Goal: Task Accomplishment & Management: Use online tool/utility

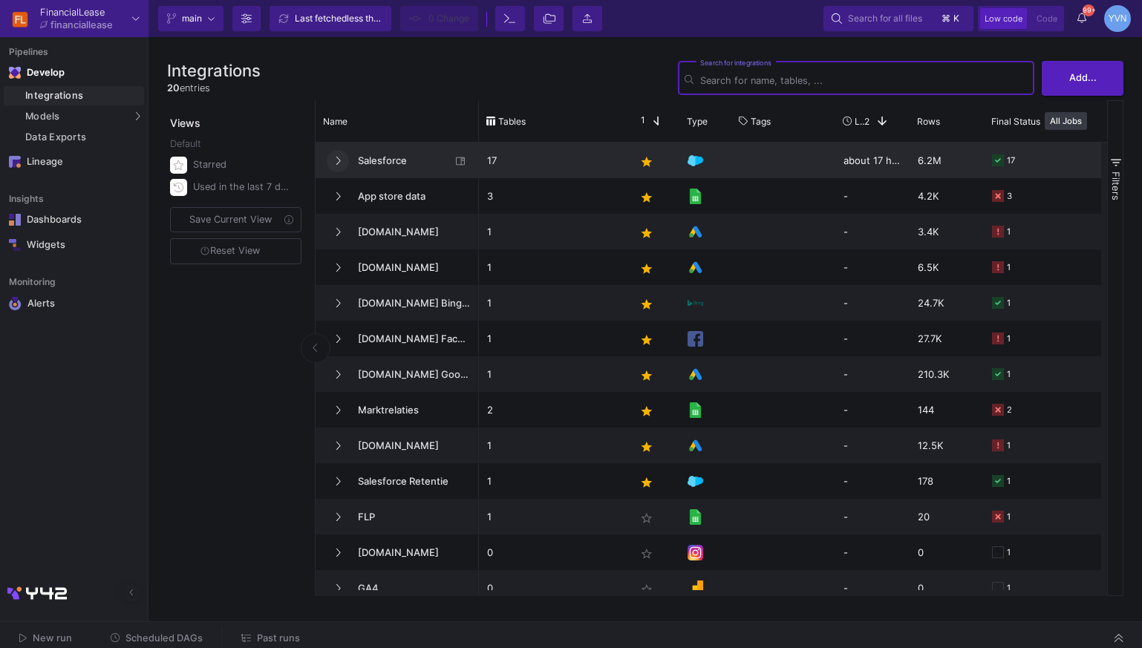
click at [336, 157] on icon at bounding box center [338, 161] width 6 height 10
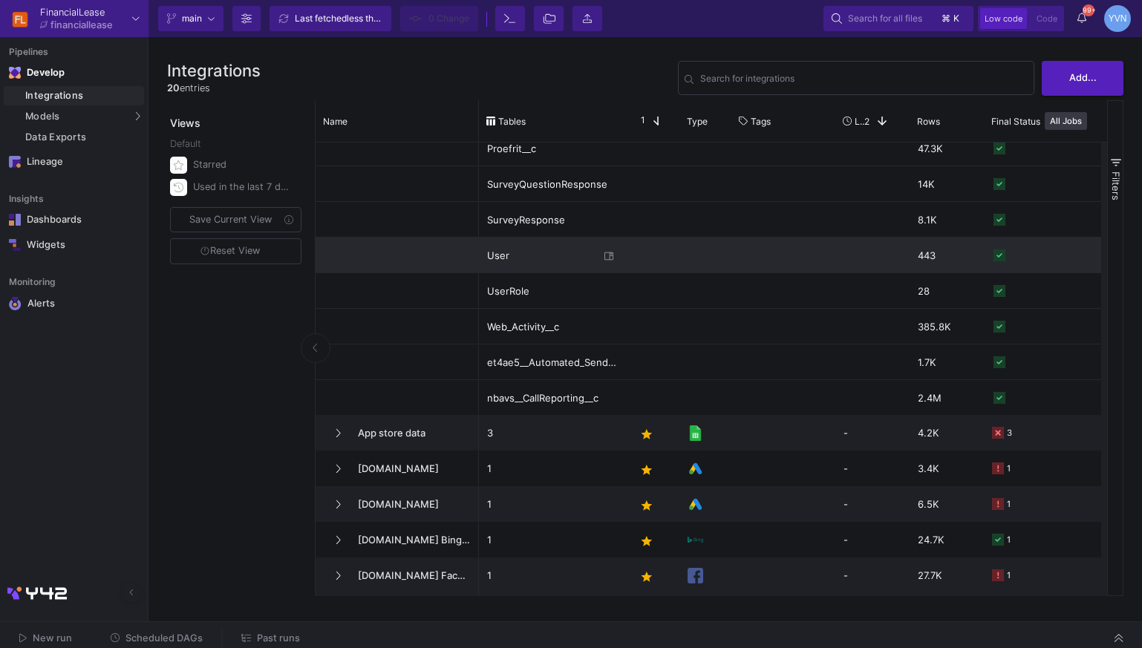
scroll to position [371, 0]
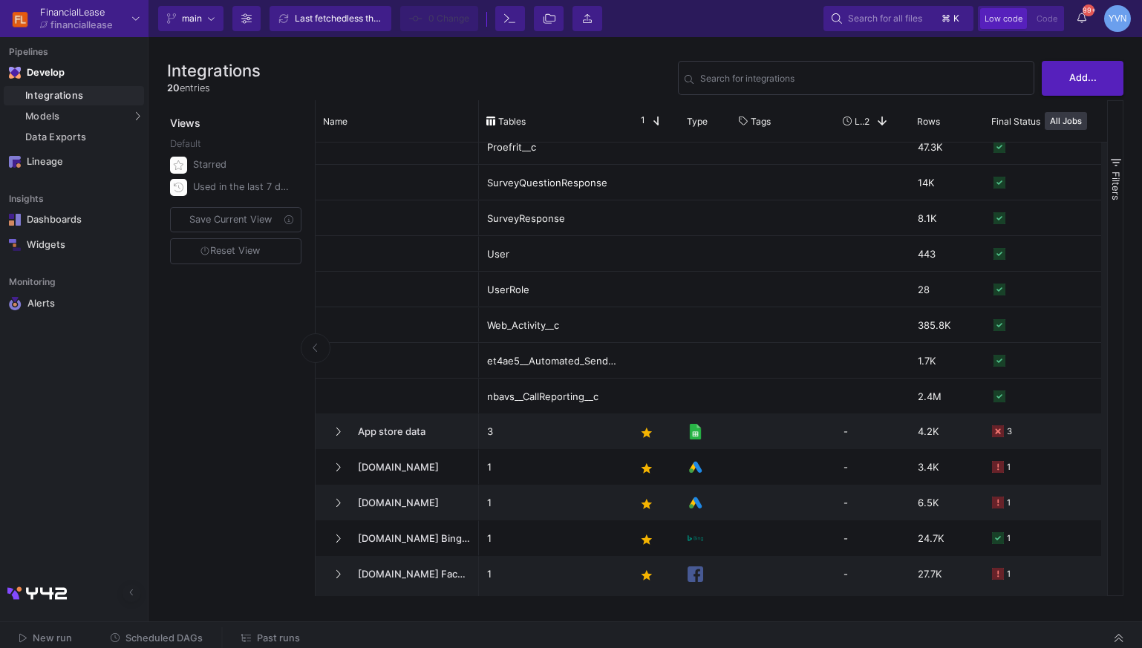
click at [279, 637] on span "Past runs" at bounding box center [278, 638] width 43 height 11
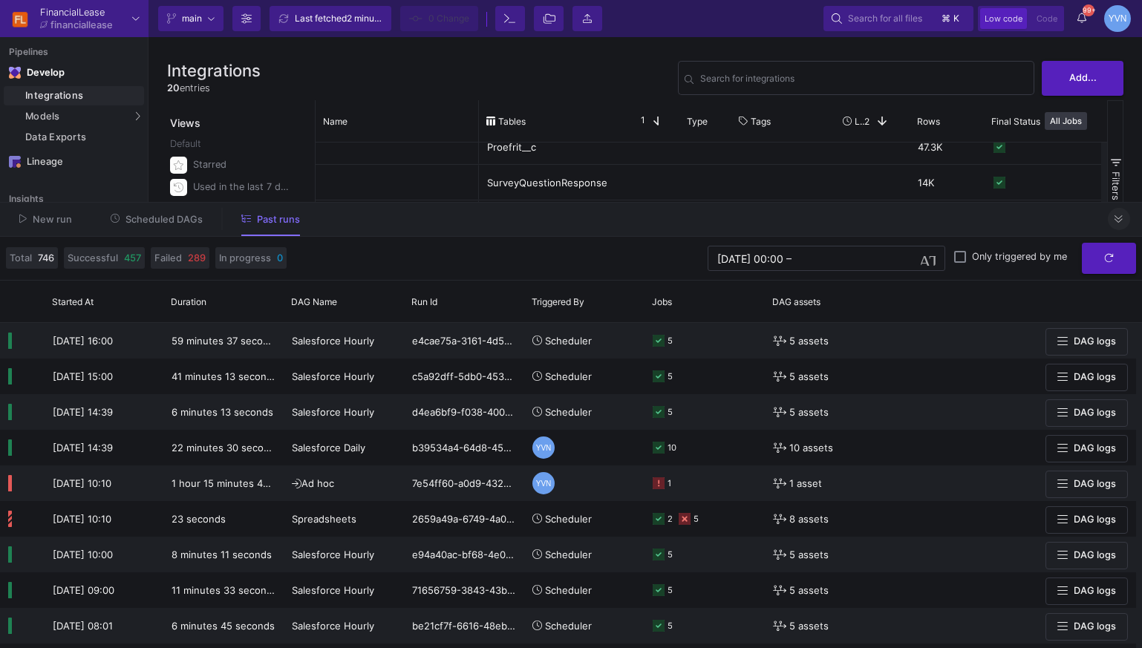
click at [1122, 221] on icon at bounding box center [1119, 220] width 8 height 10
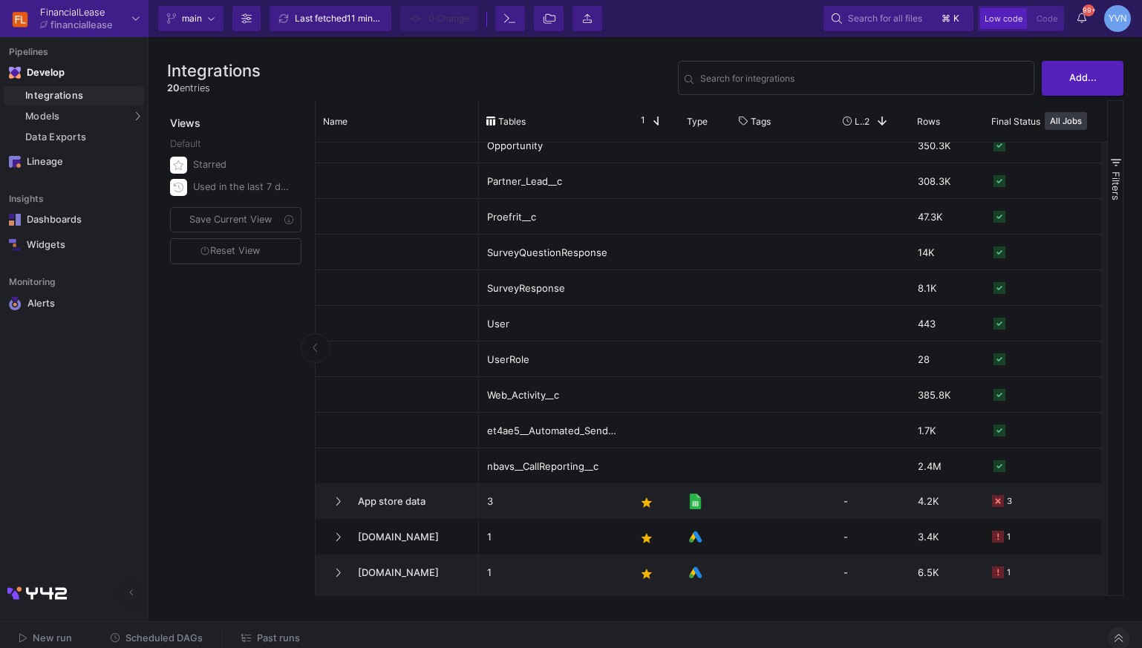
scroll to position [325, 0]
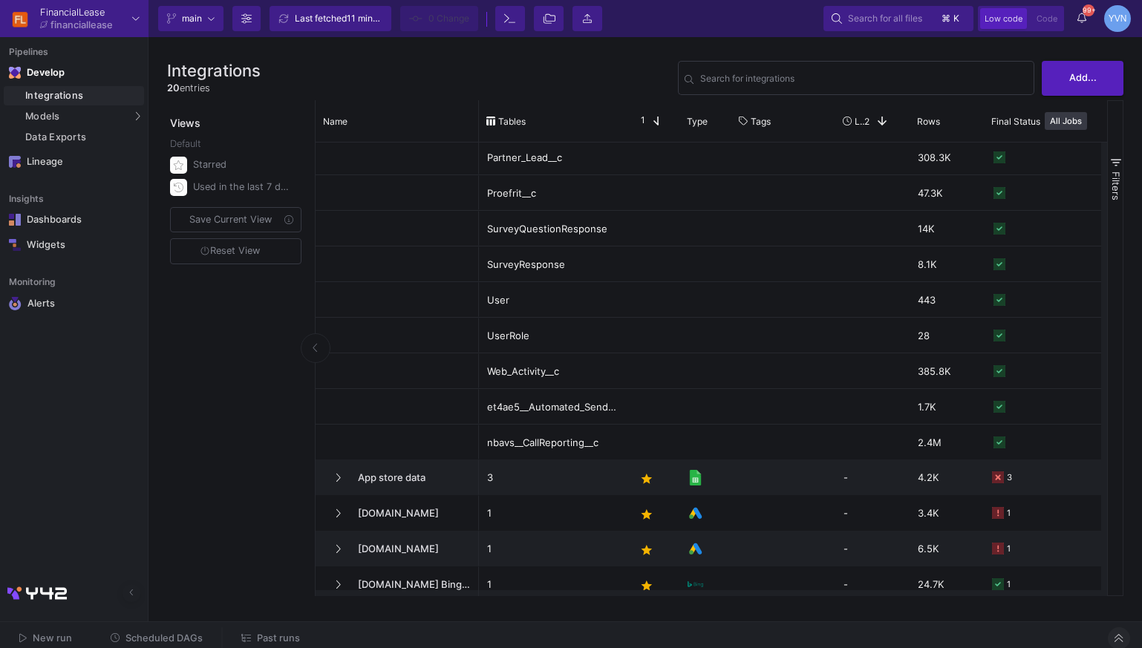
click at [273, 637] on span "Past runs" at bounding box center [278, 638] width 43 height 11
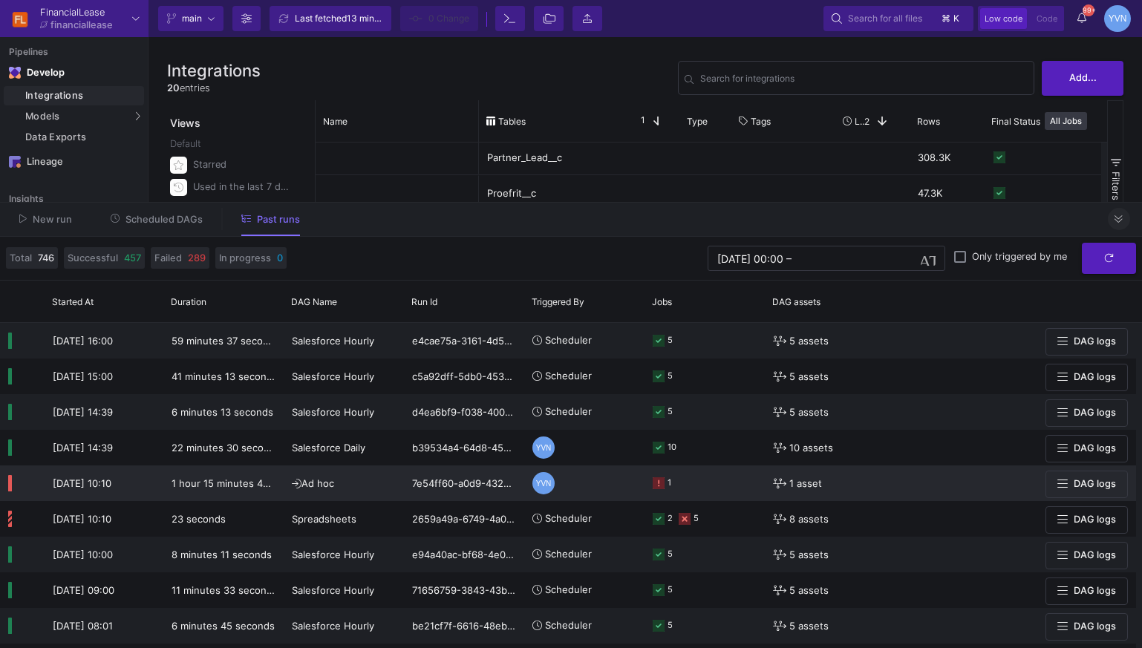
click at [658, 485] on rect at bounding box center [659, 484] width 12 height 12
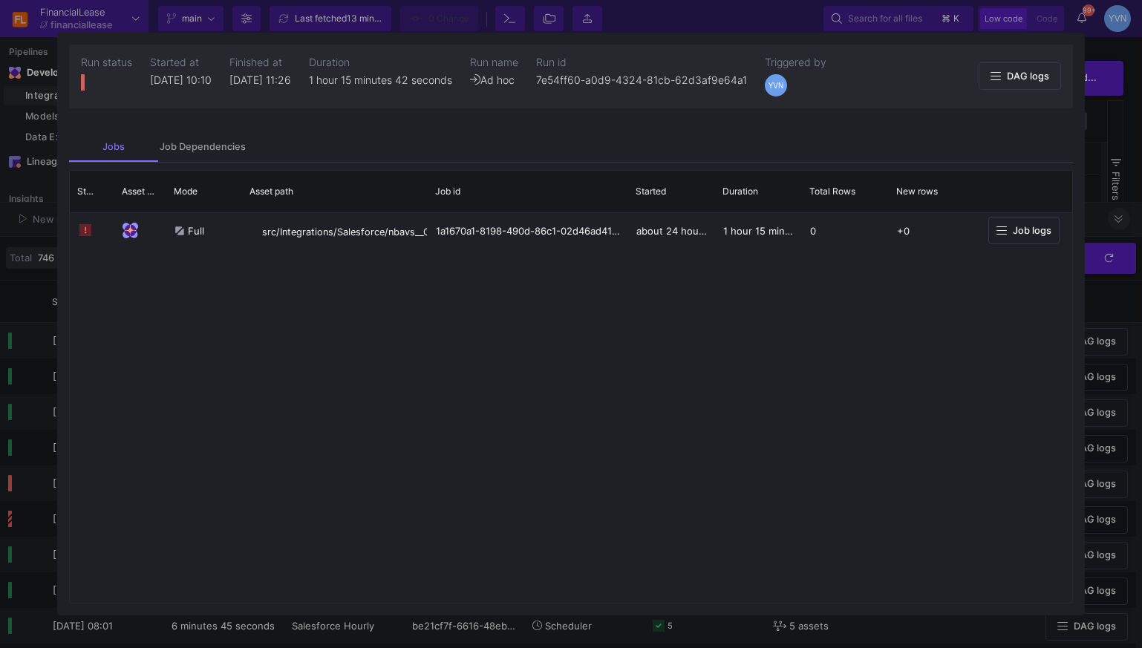
click at [1117, 139] on div at bounding box center [571, 324] width 1142 height 648
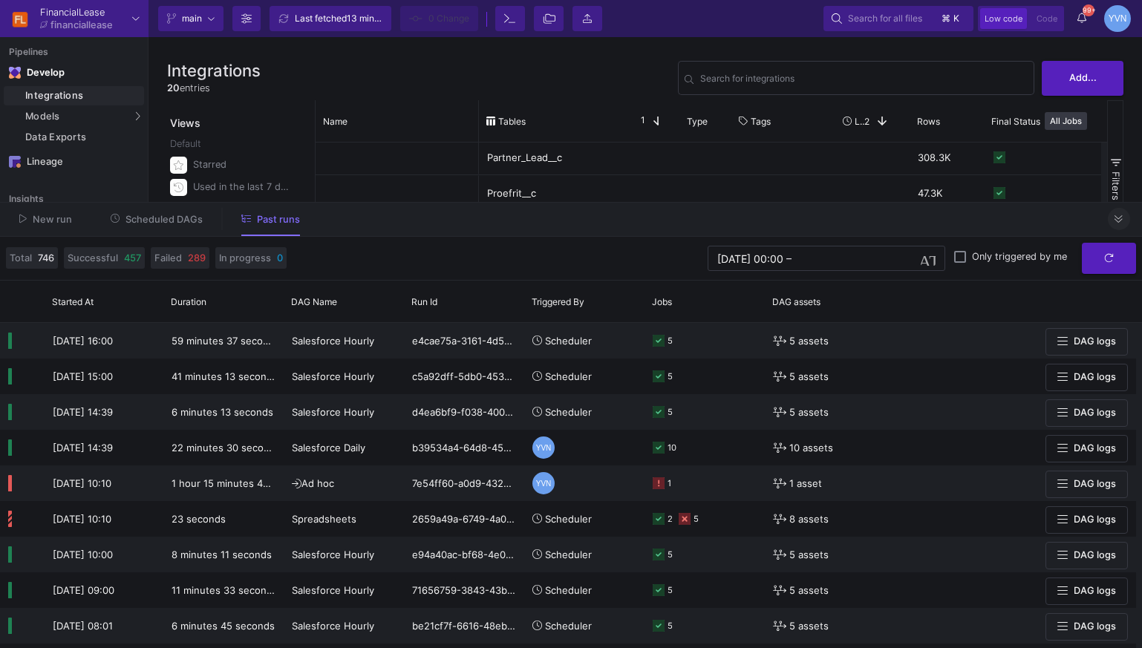
click at [1122, 215] on icon at bounding box center [1119, 218] width 8 height 7
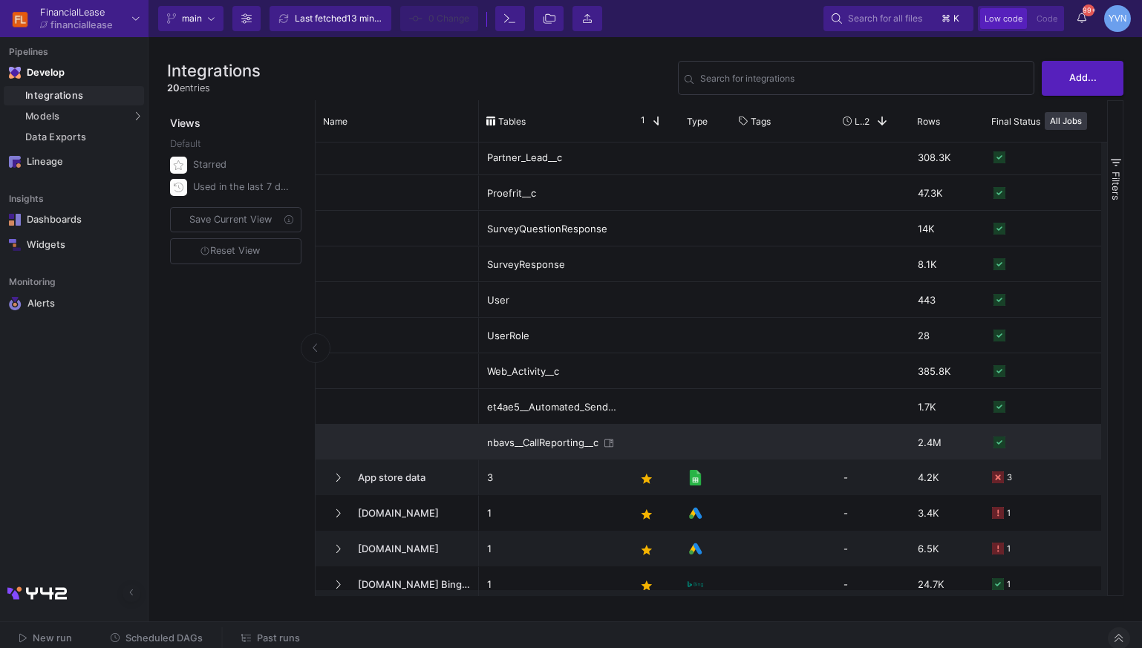
click at [565, 446] on div "nbavs__CallReporting__c" at bounding box center [543, 443] width 112 height 35
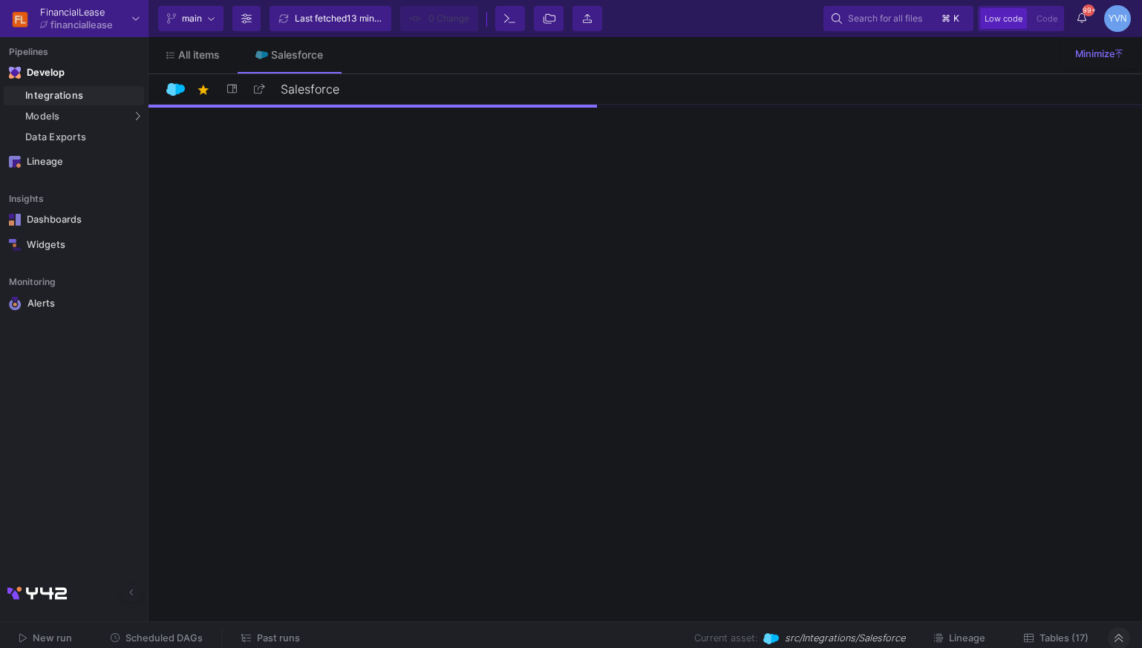
click at [1055, 630] on button "Tables (17)" at bounding box center [1056, 639] width 100 height 23
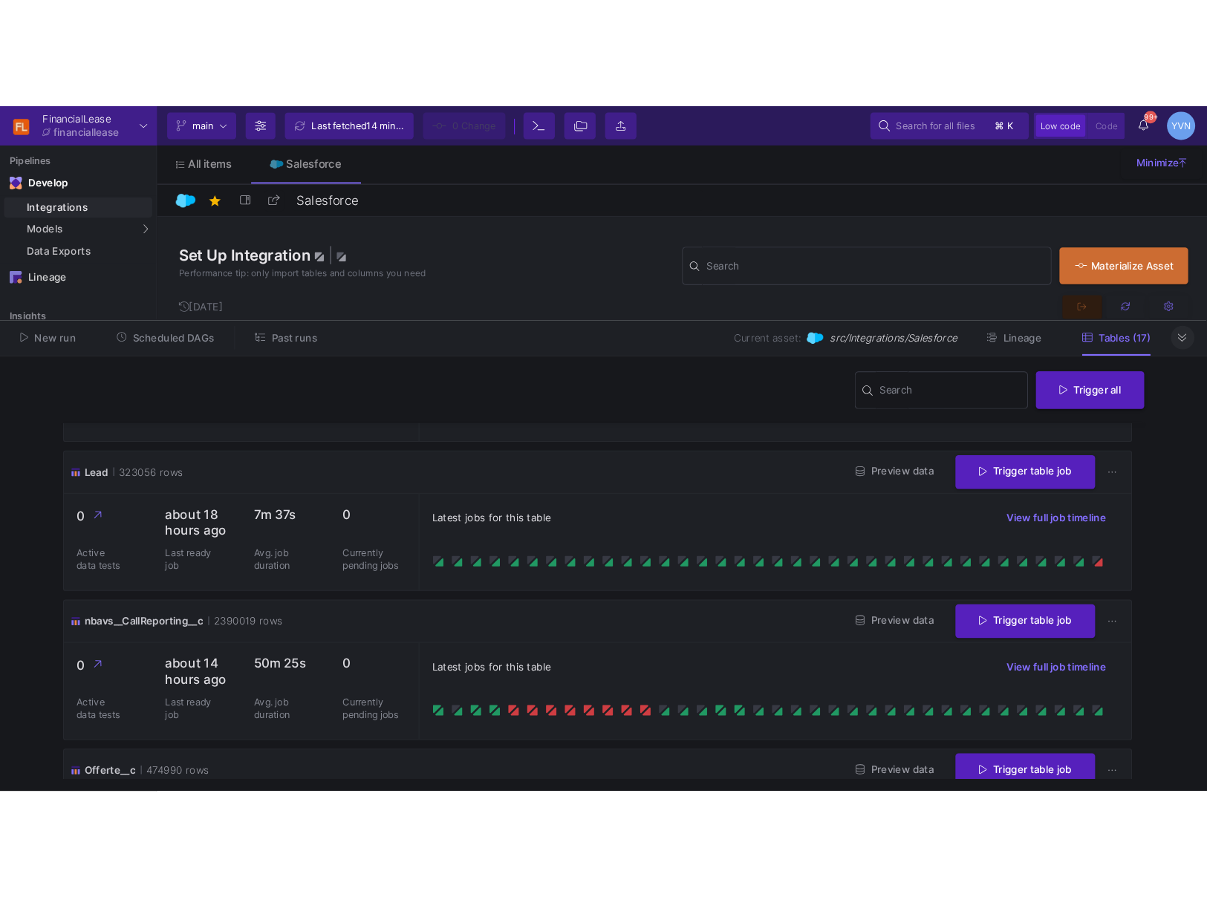
scroll to position [674, 0]
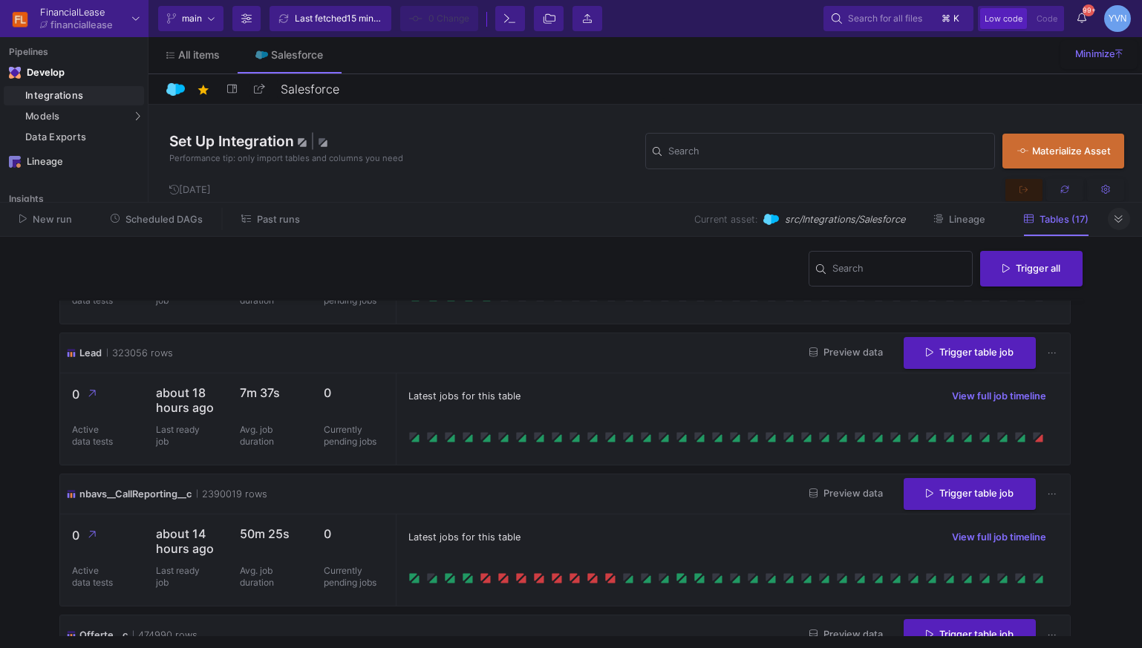
click at [1119, 228] on button at bounding box center [1119, 219] width 22 height 22
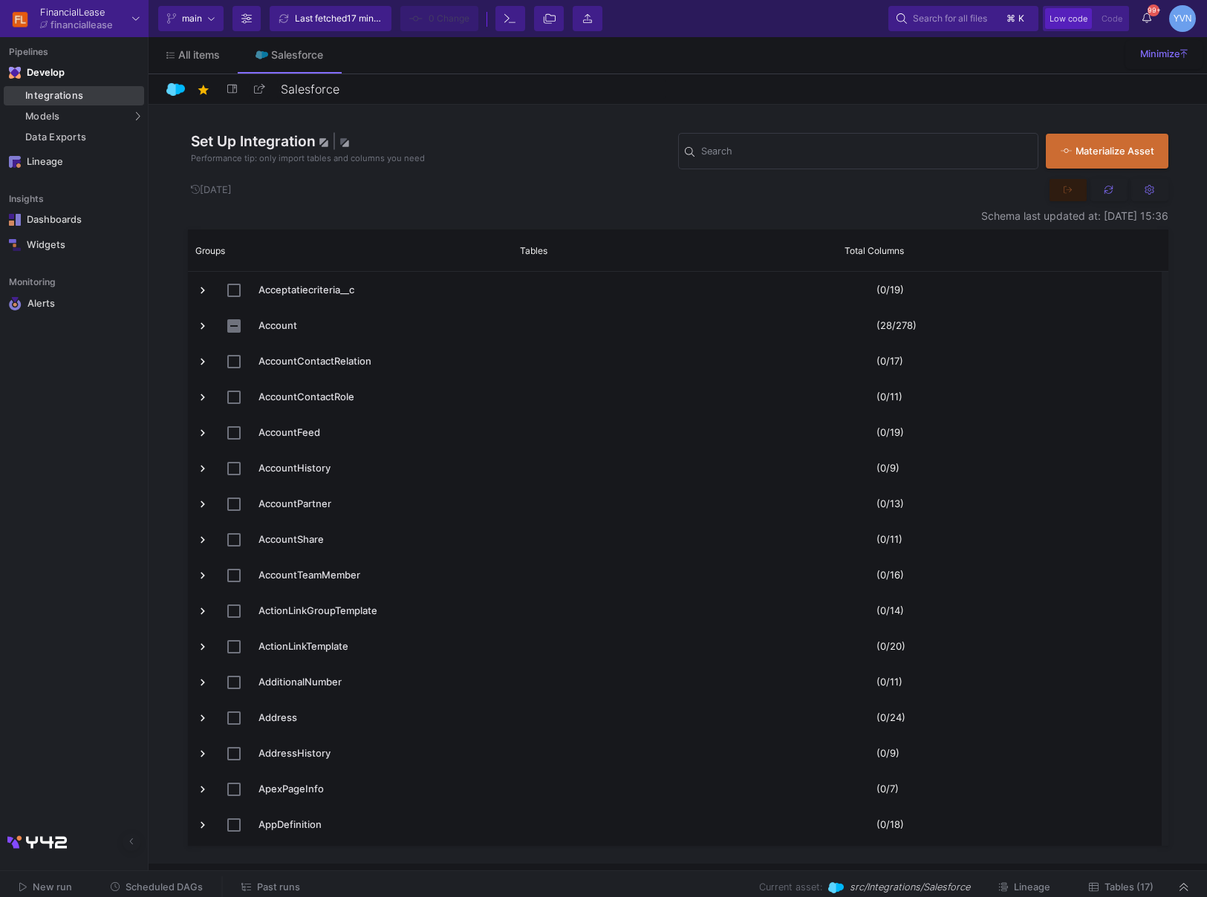
click at [59, 90] on div "Integrations" at bounding box center [82, 96] width 115 height 12
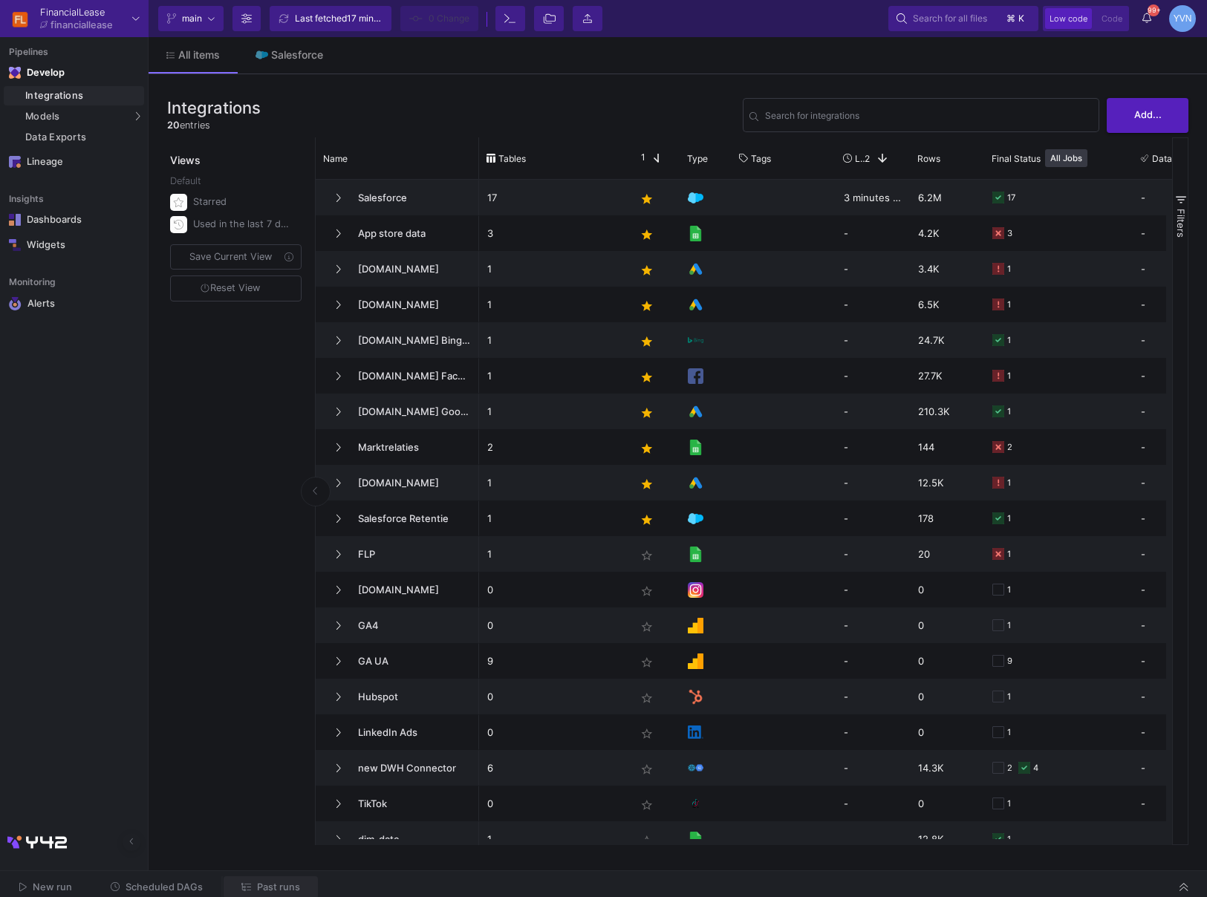
click at [293, 648] on span "Past runs" at bounding box center [278, 887] width 43 height 11
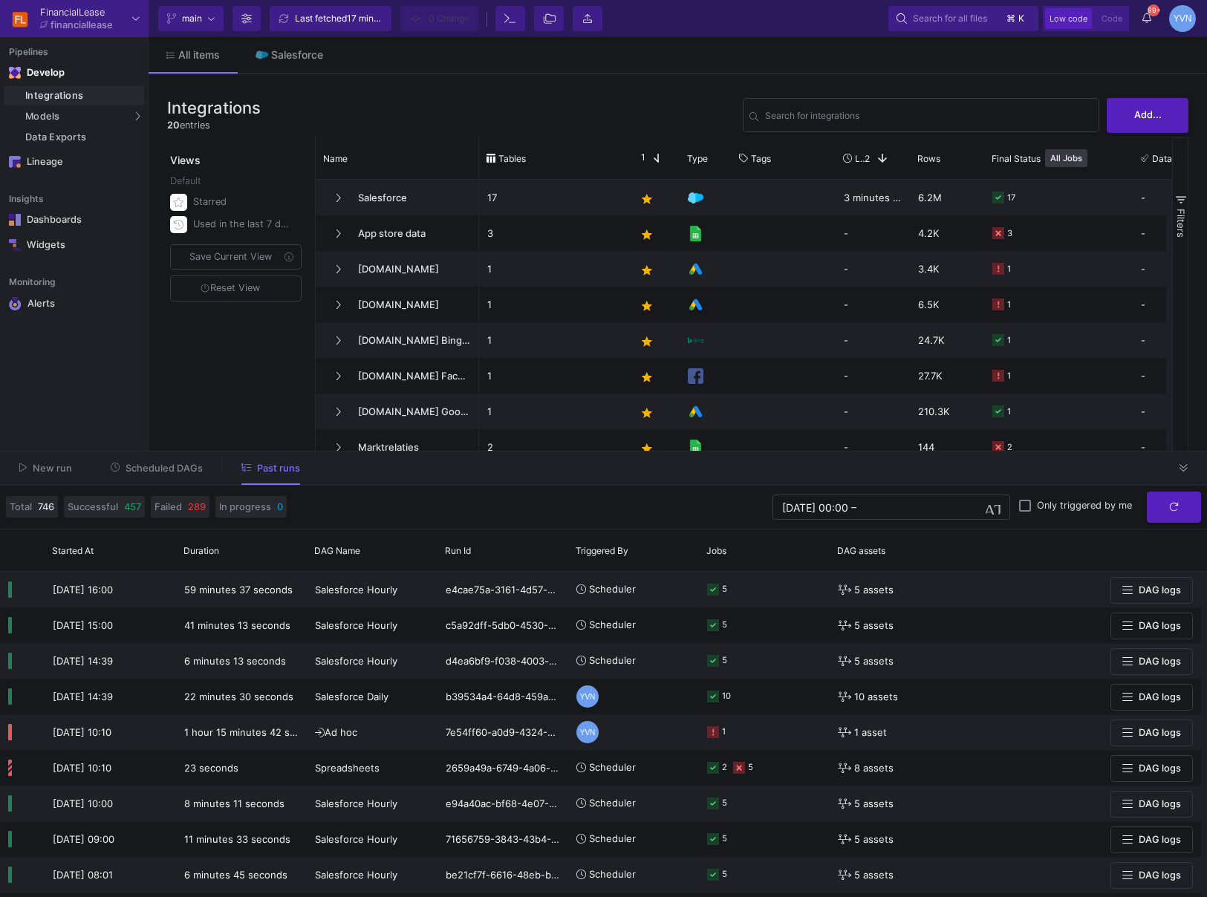
click at [178, 476] on button "Scheduled DAGs" at bounding box center [157, 468] width 128 height 23
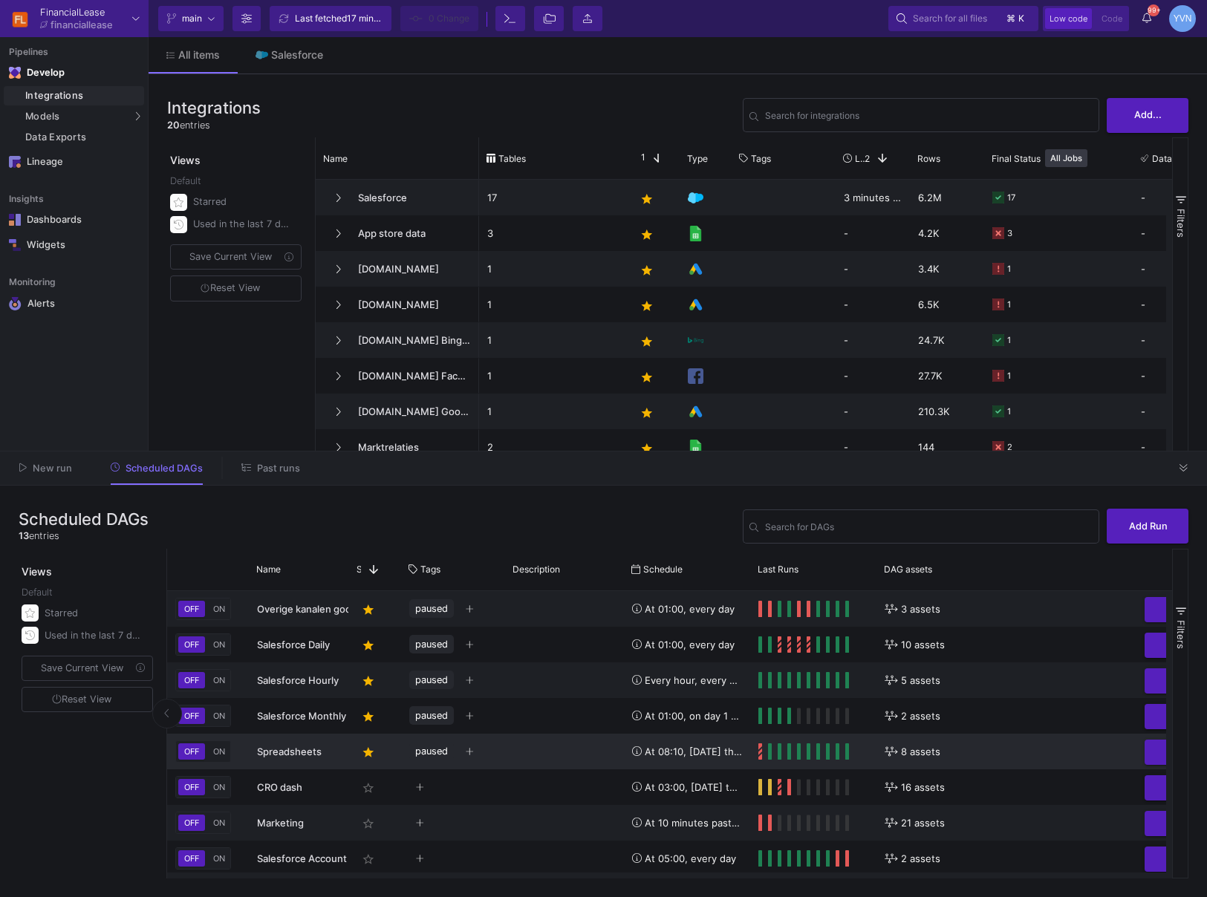
click at [223, 648] on button "ON" at bounding box center [219, 752] width 18 height 16
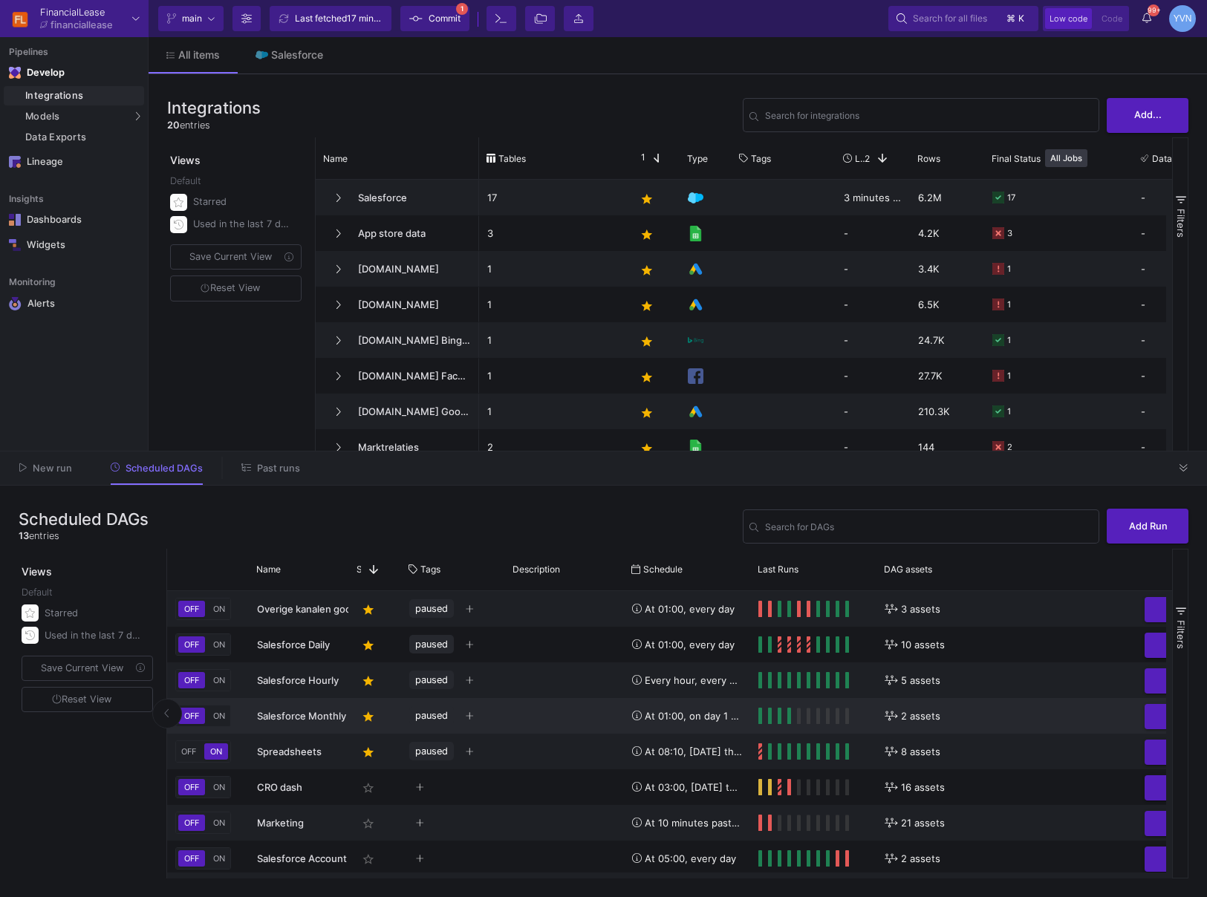
click at [219, 648] on mat-button-toggle "ON" at bounding box center [218, 716] width 23 height 21
drag, startPoint x: 217, startPoint y: 719, endPoint x: 220, endPoint y: 686, distance: 33.6
click at [217, 648] on span "ON" at bounding box center [219, 716] width 18 height 10
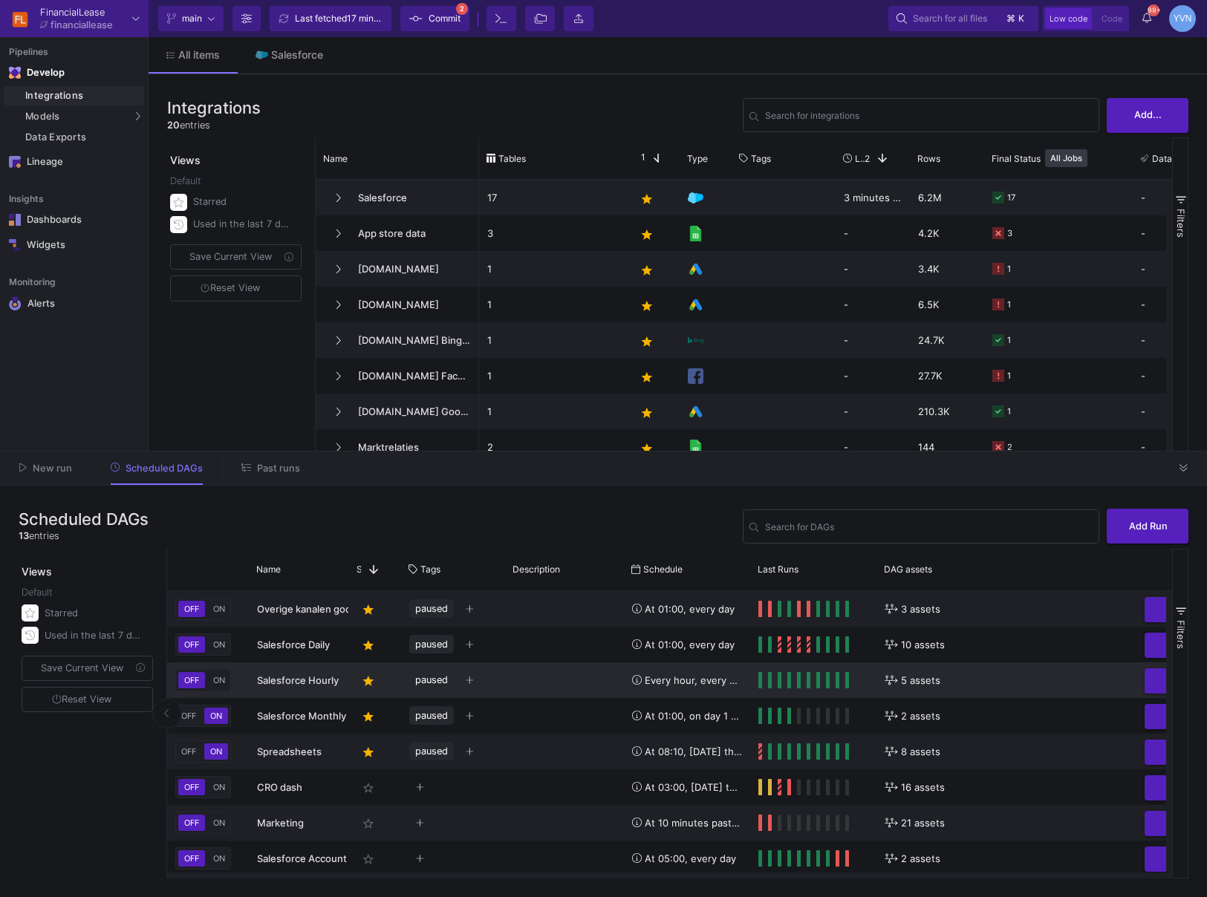
click at [221, 648] on span "ON" at bounding box center [219, 680] width 18 height 10
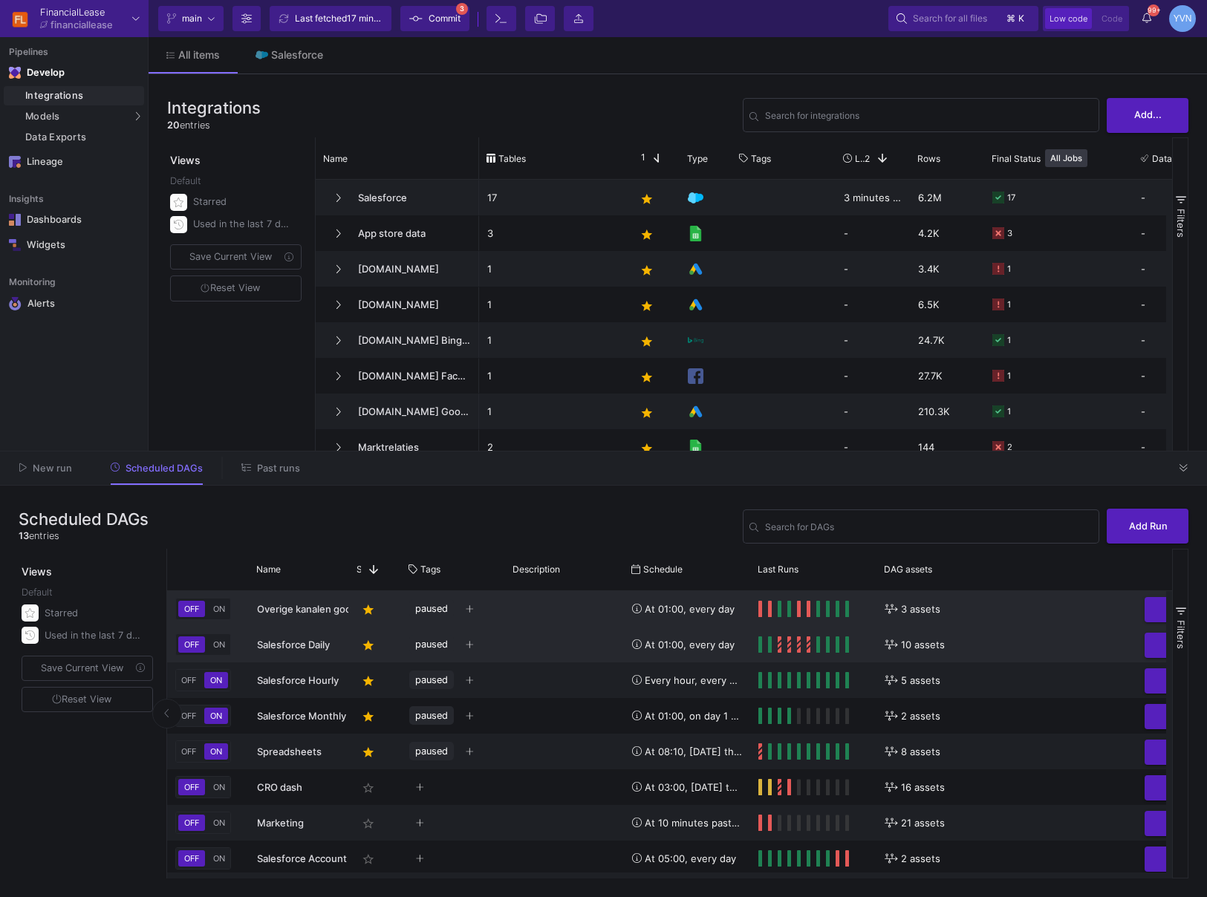
click at [221, 640] on span "ON" at bounding box center [219, 645] width 18 height 10
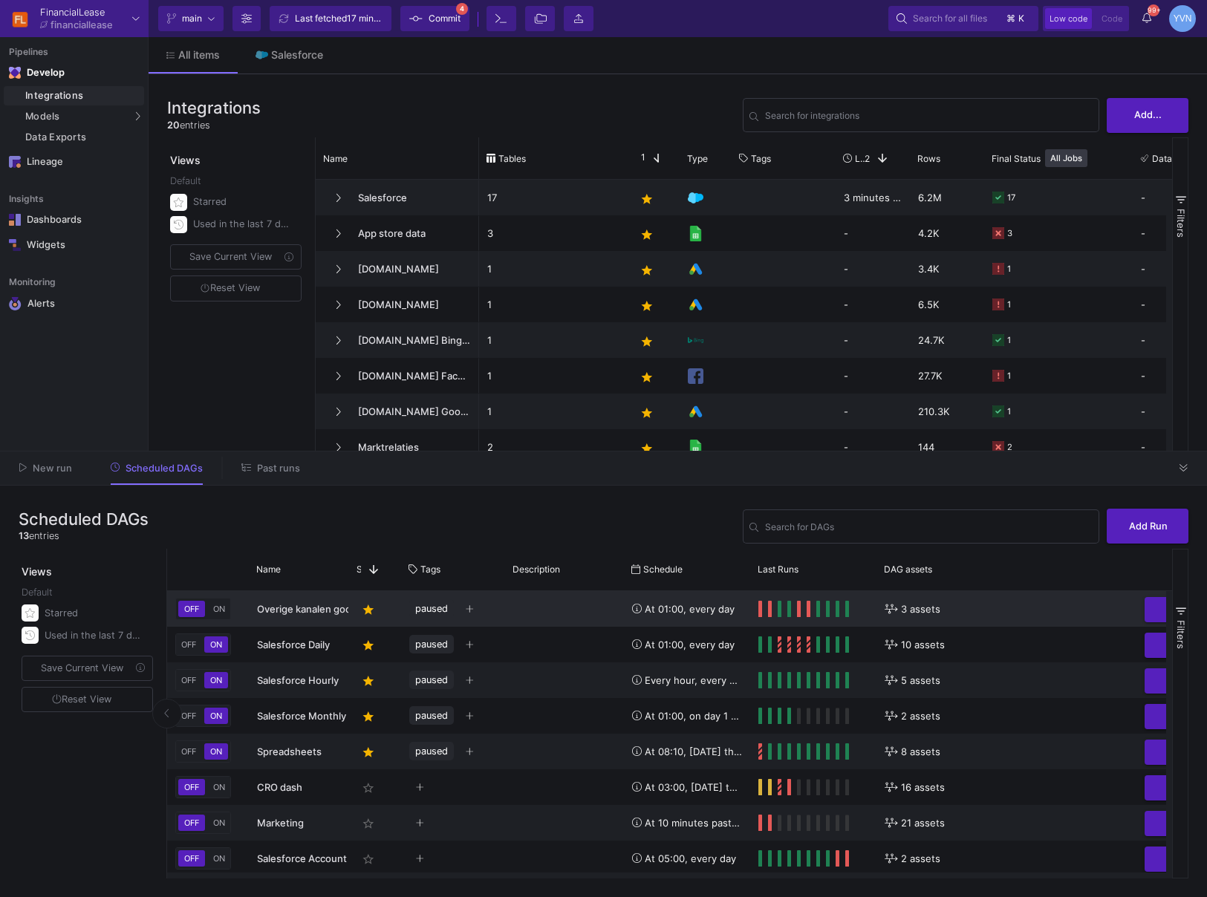
click at [225, 607] on span "ON" at bounding box center [219, 609] width 18 height 10
click at [439, 21] on span "Commit" at bounding box center [445, 18] width 32 height 22
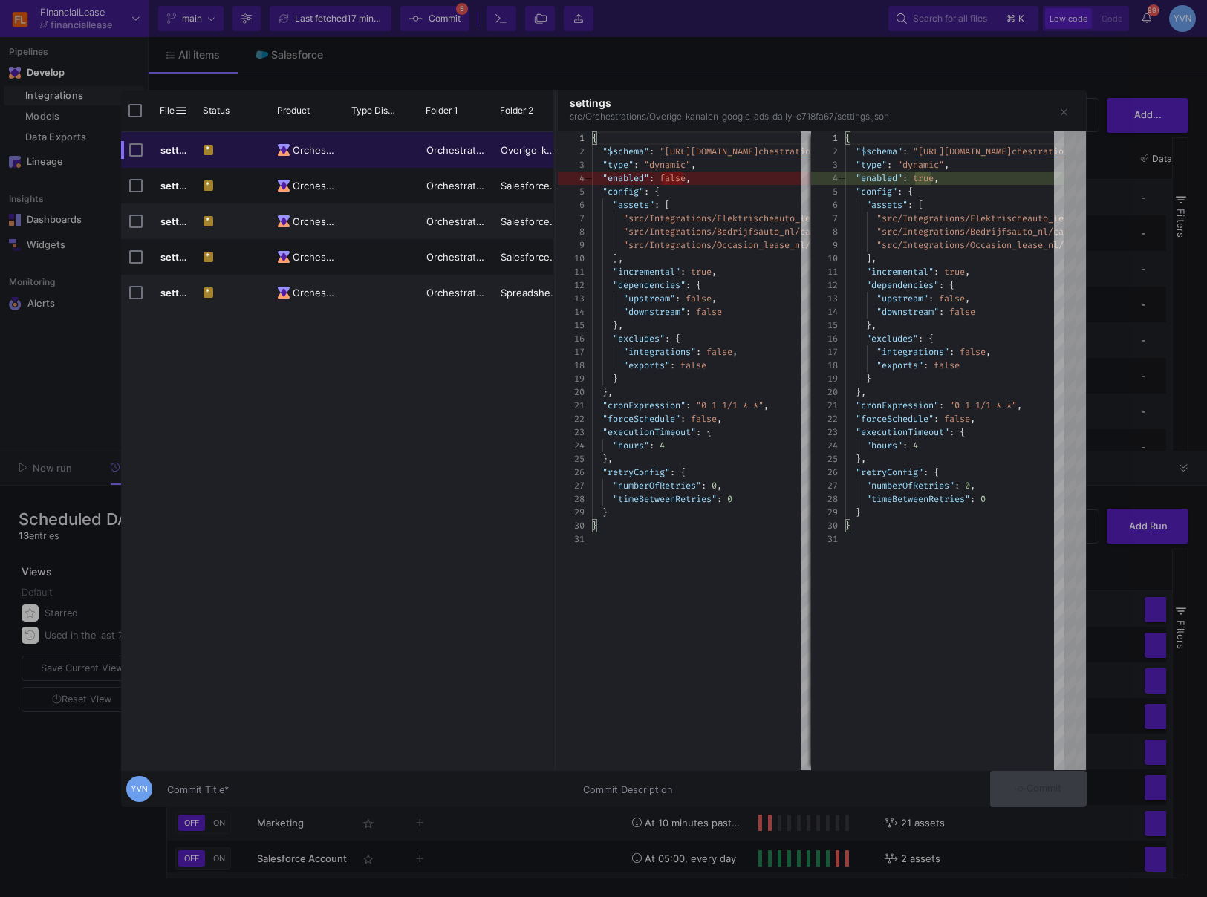
click at [322, 648] on div "Commit Title *" at bounding box center [366, 785] width 398 height 27
click at [283, 648] on input "Commit Title *" at bounding box center [366, 790] width 398 height 12
click at [284, 648] on input "Commit Title *" at bounding box center [366, 790] width 398 height 12
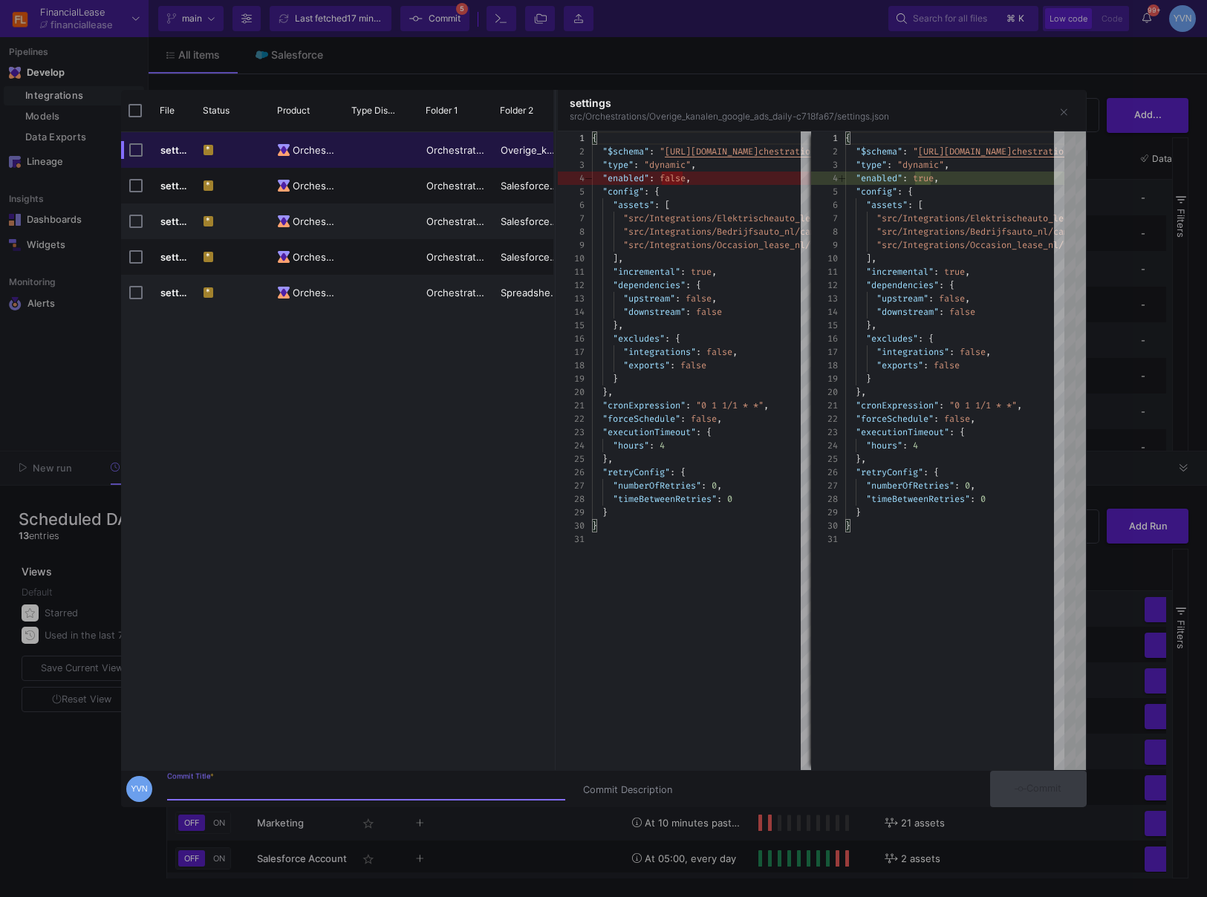
click at [484, 648] on input "Commit Title *" at bounding box center [366, 790] width 398 height 12
type input "i"
type input "unpaused"
click at [422, 648] on div "unpaused Commit Title *" at bounding box center [366, 785] width 398 height 27
click at [423, 648] on input "unpaused" at bounding box center [366, 790] width 398 height 12
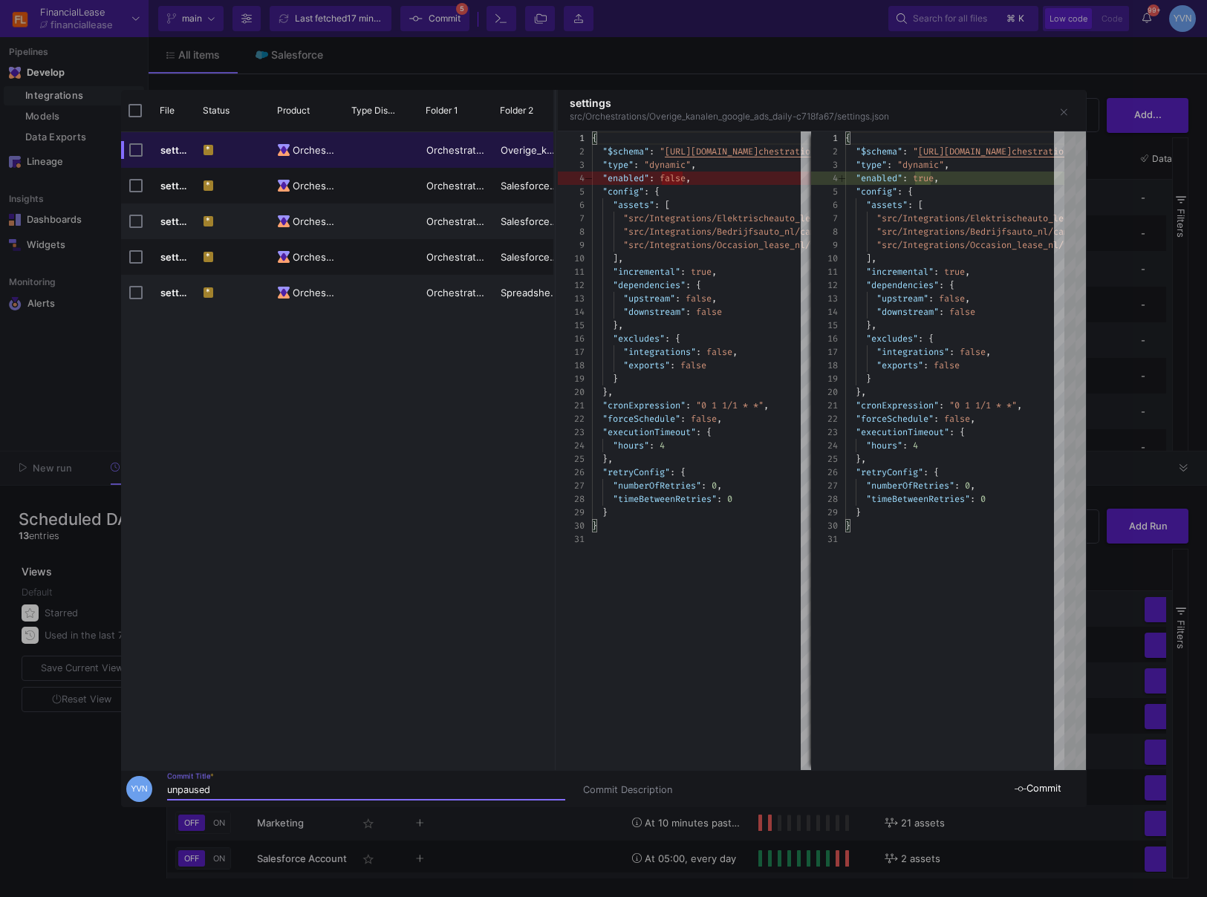
click at [1055, 648] on span "Commit" at bounding box center [1038, 788] width 47 height 11
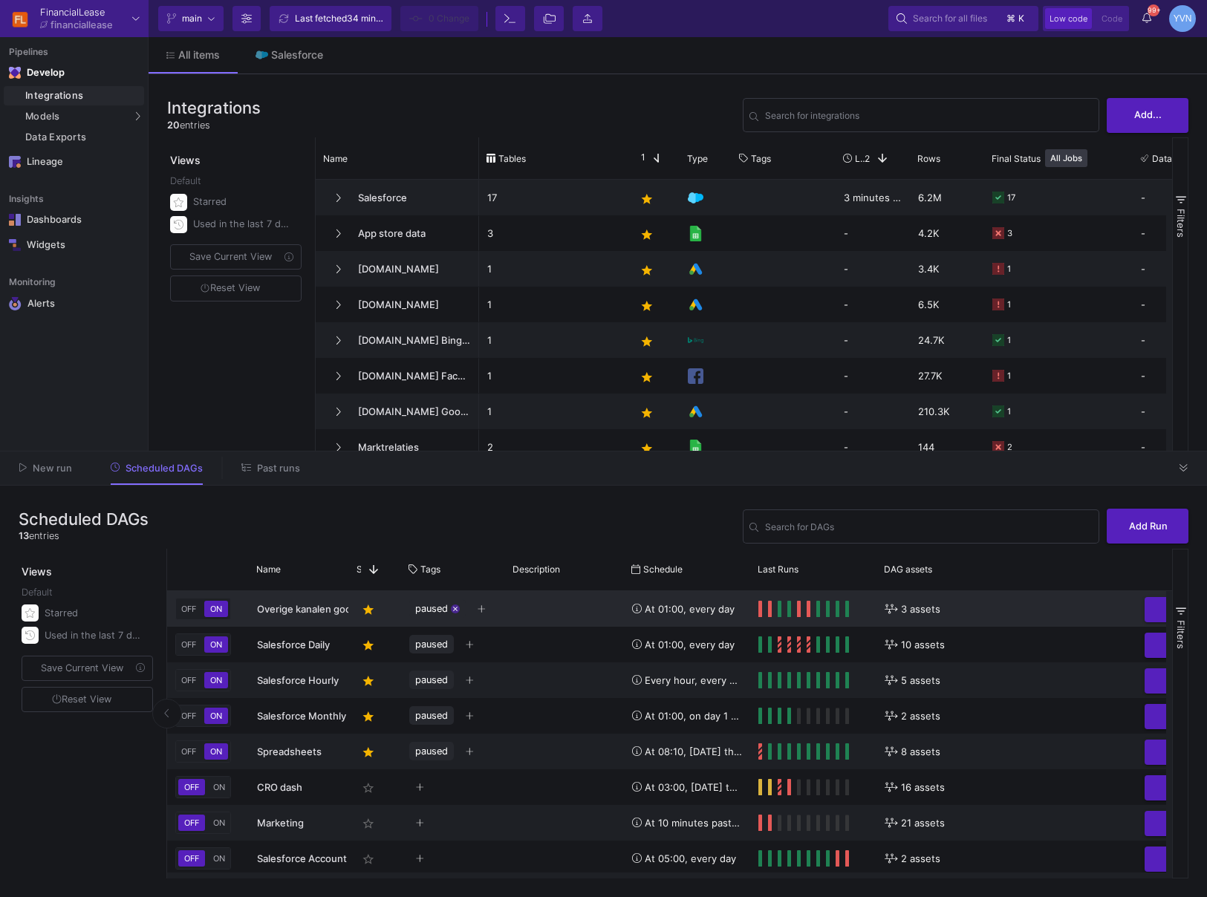
click at [455, 607] on mat-icon "close" at bounding box center [455, 608] width 7 height 7
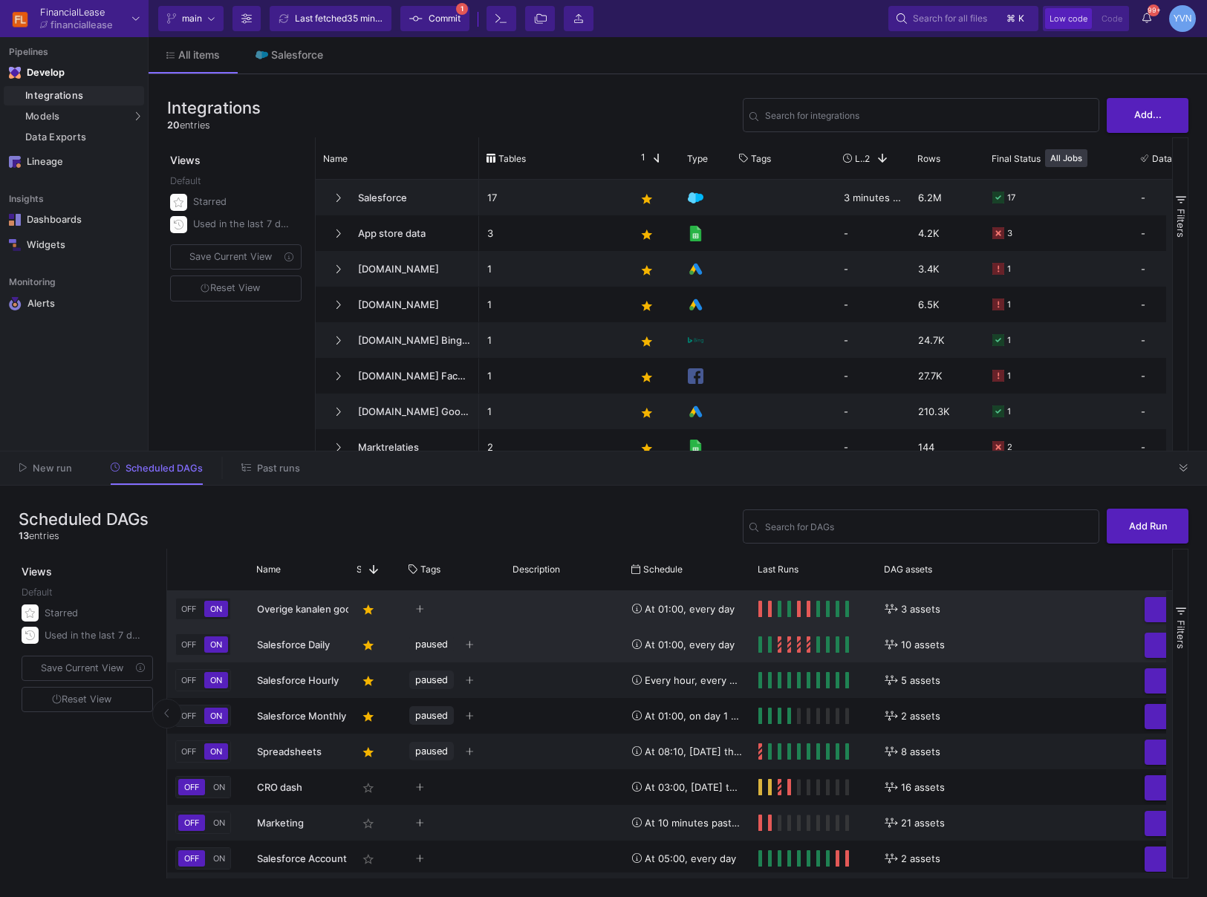
click at [455, 647] on y42-tags-cell-renderer "paused close" at bounding box center [453, 645] width 88 height 34
click at [454, 644] on mat-icon "close" at bounding box center [455, 644] width 7 height 7
click at [457, 648] on mat-icon "close" at bounding box center [455, 680] width 7 height 7
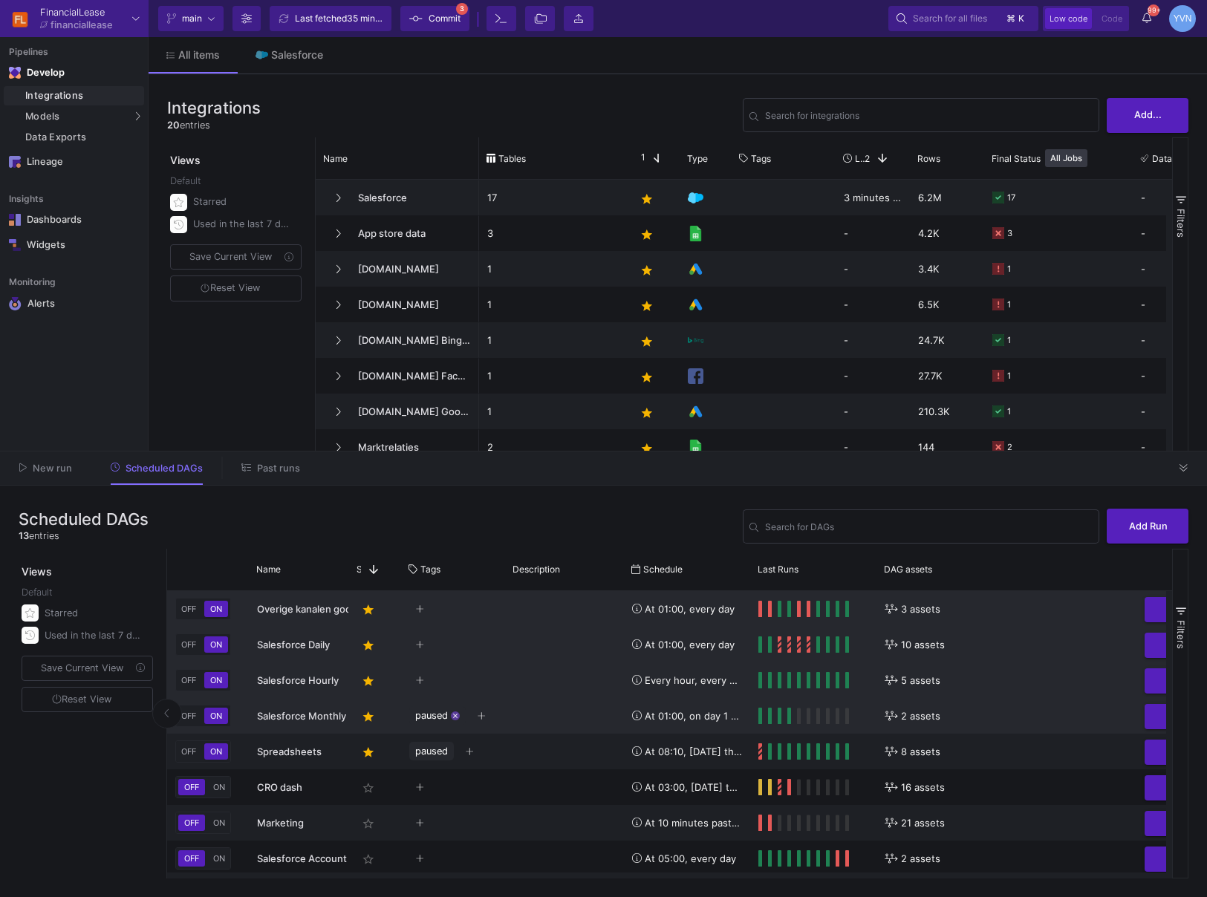
click at [455, 648] on mat-icon "close" at bounding box center [455, 715] width 7 height 7
click at [457, 648] on mat-icon "close" at bounding box center [455, 751] width 7 height 7
click at [446, 30] on button "Commit 5" at bounding box center [434, 18] width 69 height 25
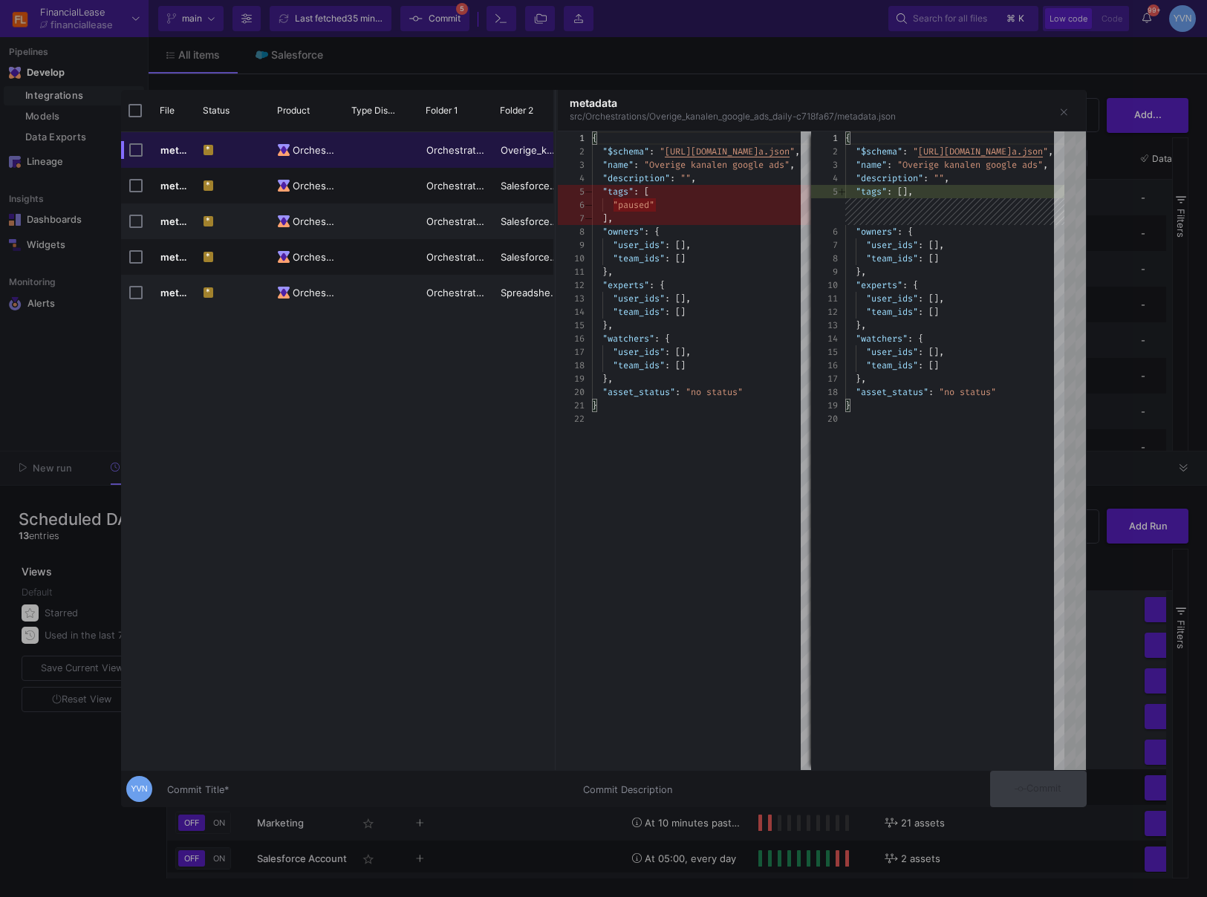
click at [328, 648] on div "Commit Title *" at bounding box center [366, 785] width 398 height 27
type input "u"
type input "labels deleted"
click at [1039, 648] on span "Commit" at bounding box center [1038, 788] width 47 height 11
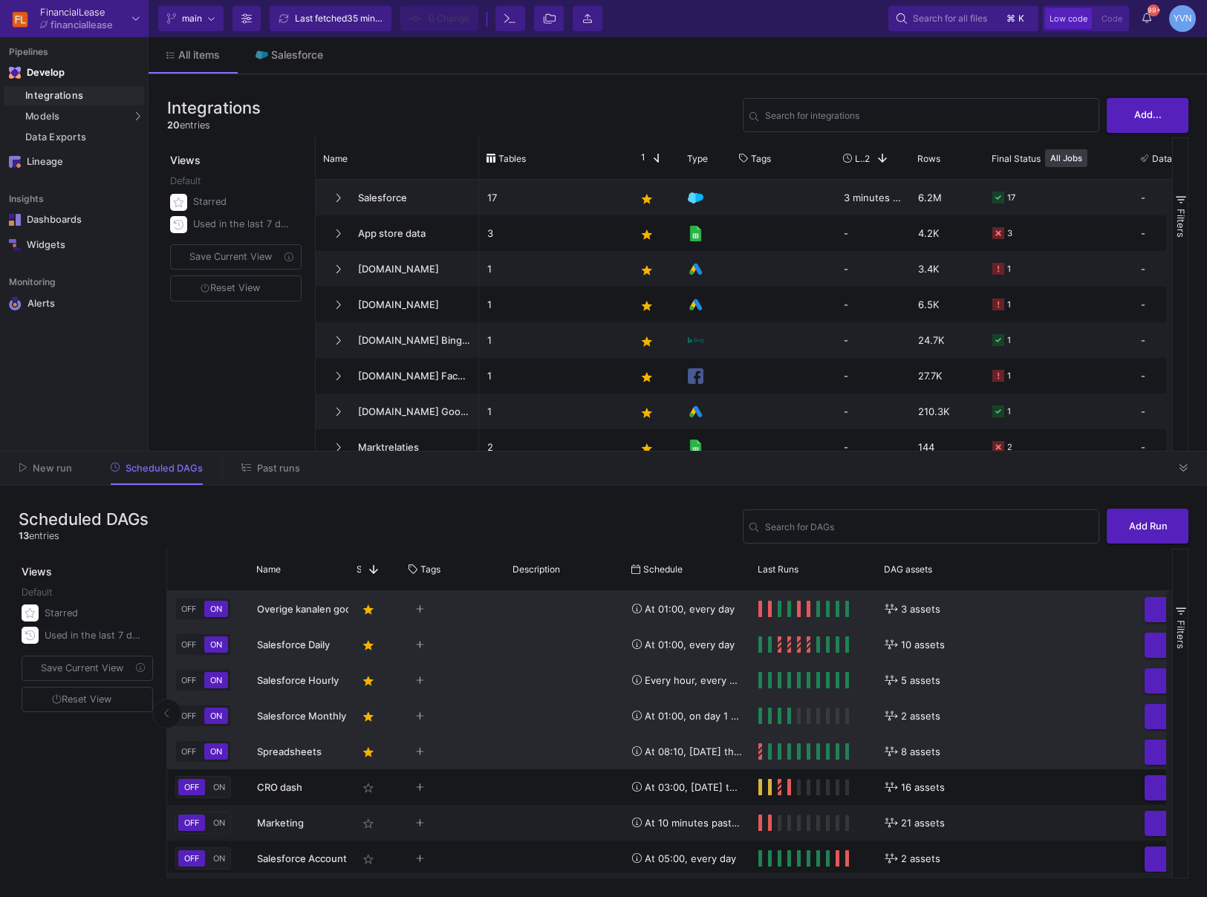
click at [259, 463] on span "Past runs" at bounding box center [278, 468] width 43 height 11
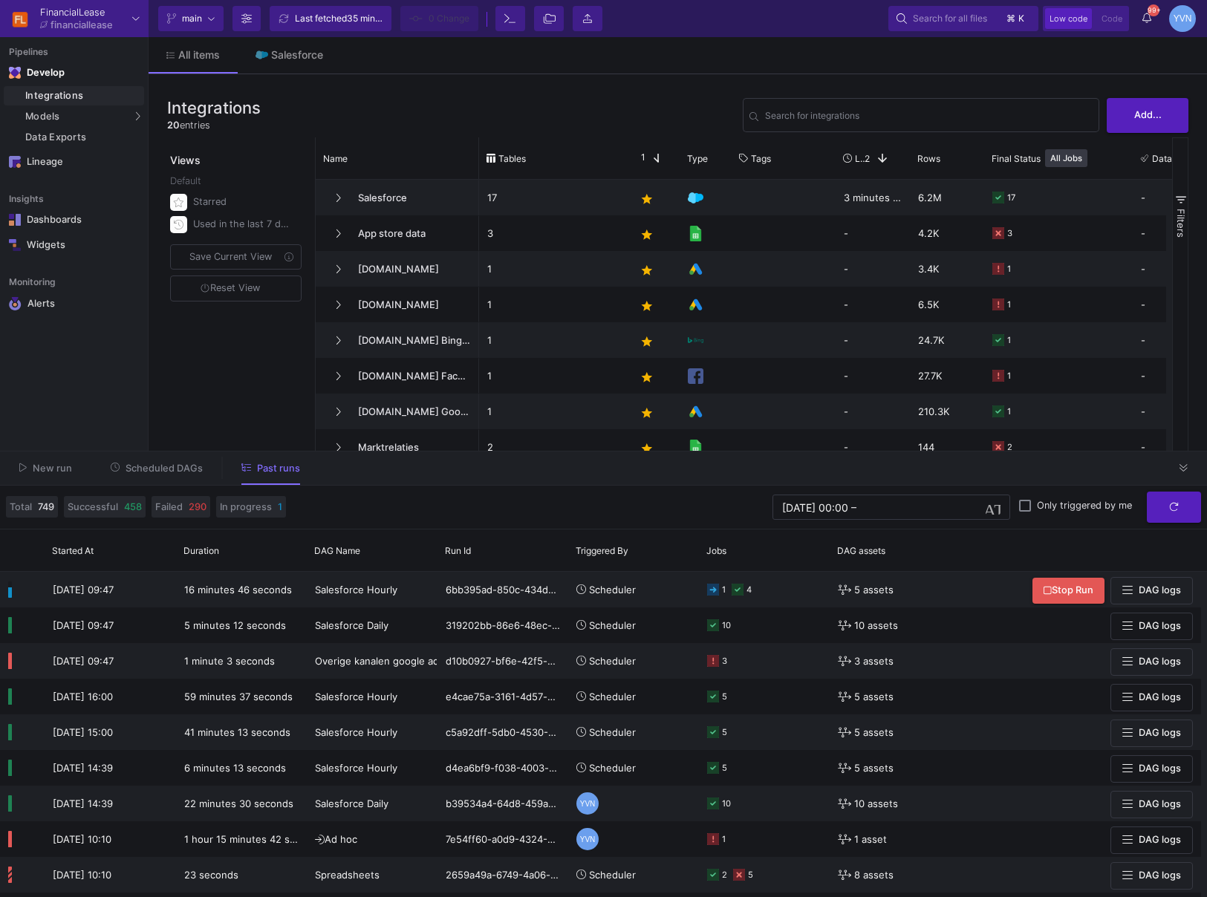
click at [189, 474] on button "Scheduled DAGs" at bounding box center [157, 468] width 128 height 23
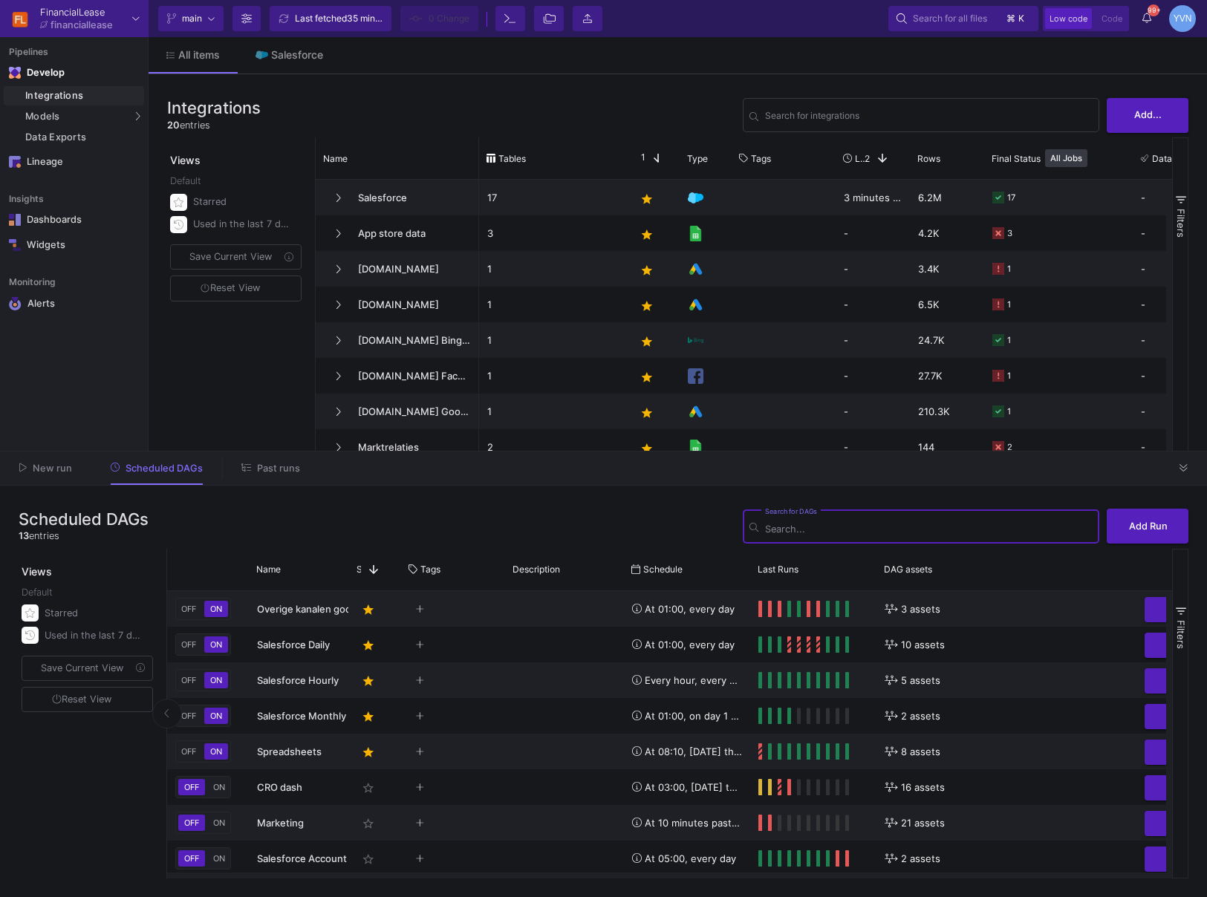
click at [250, 466] on span "Past runs" at bounding box center [270, 467] width 59 height 11
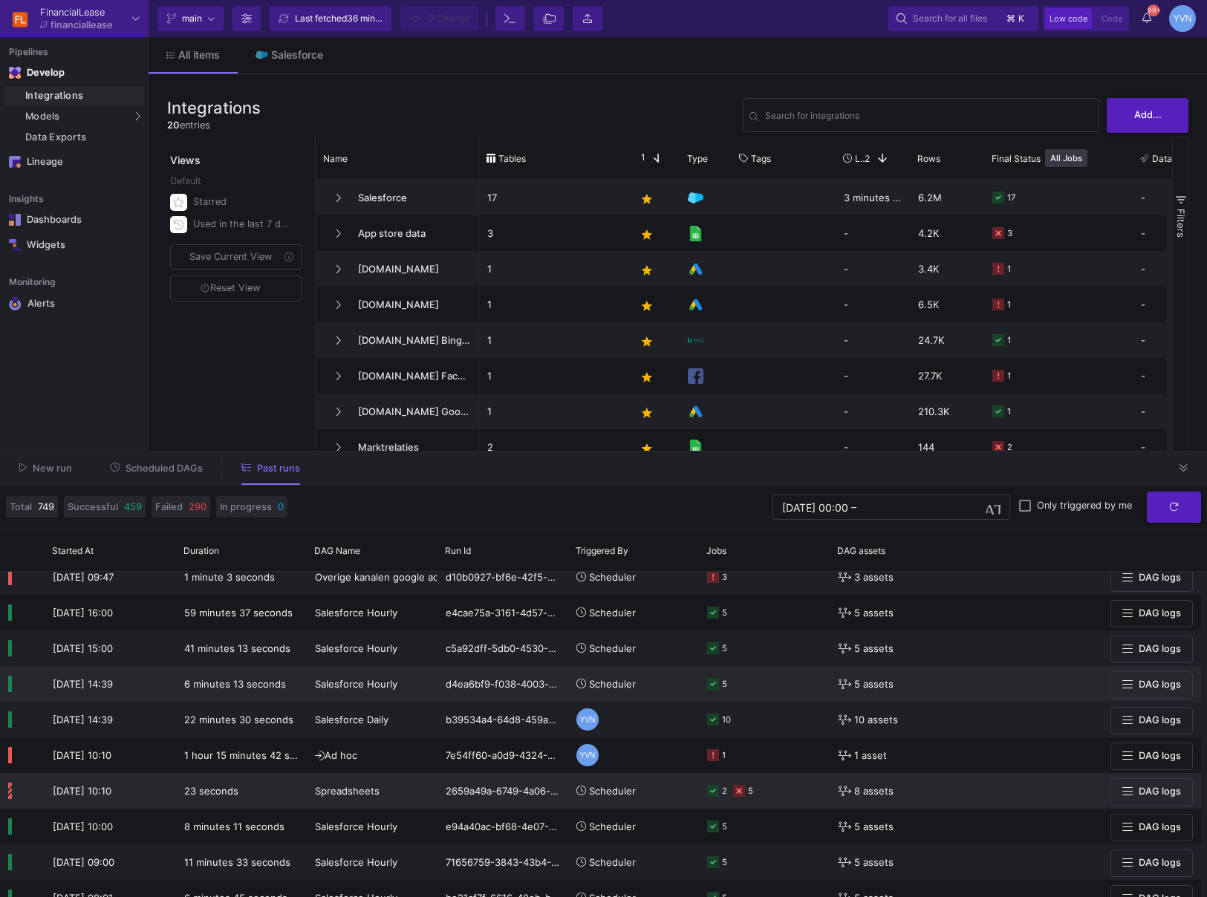
scroll to position [86, 0]
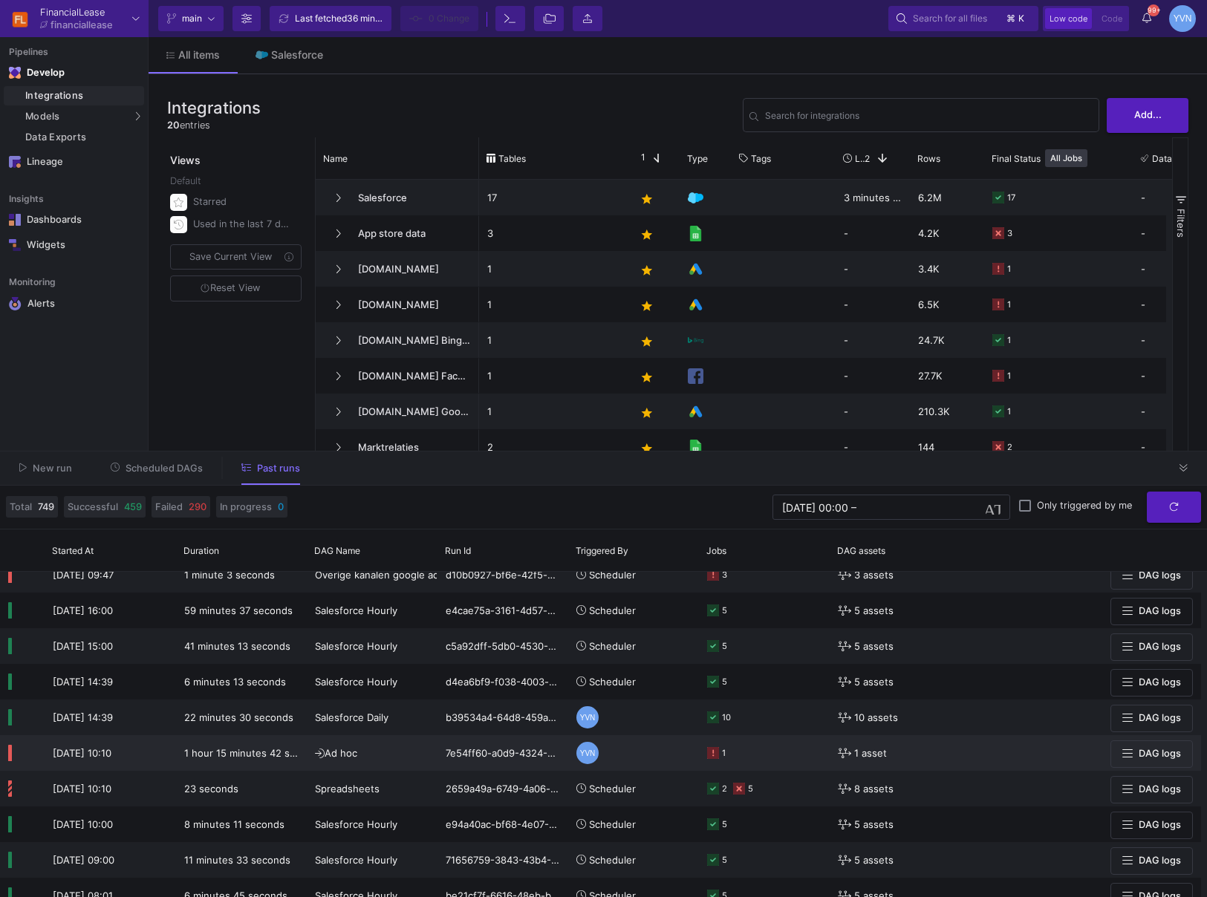
click at [397, 648] on div "Ad hoc" at bounding box center [372, 753] width 131 height 36
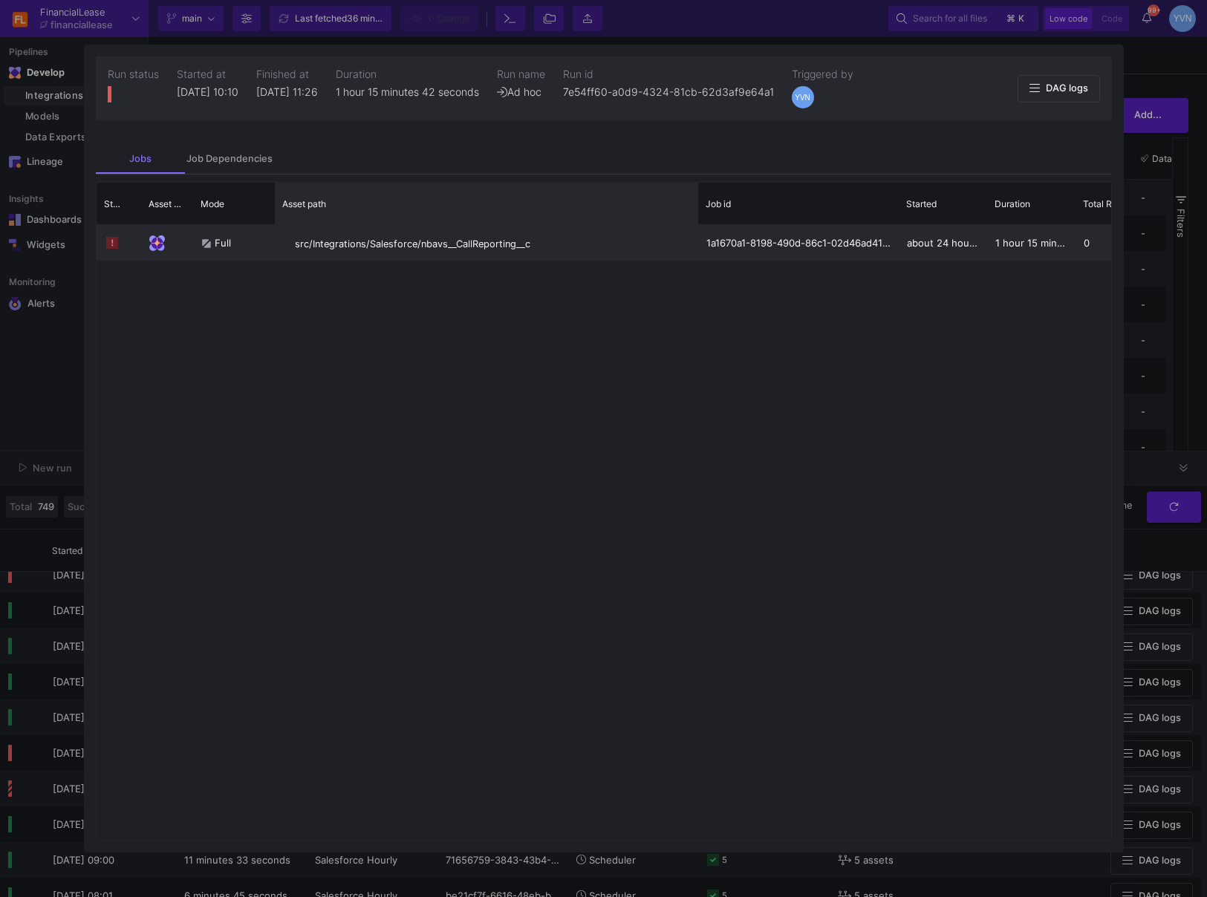
drag, startPoint x: 458, startPoint y: 213, endPoint x: 696, endPoint y: 227, distance: 238.1
click at [696, 227] on div "Status Asset Type Mode" at bounding box center [604, 511] width 1015 height 657
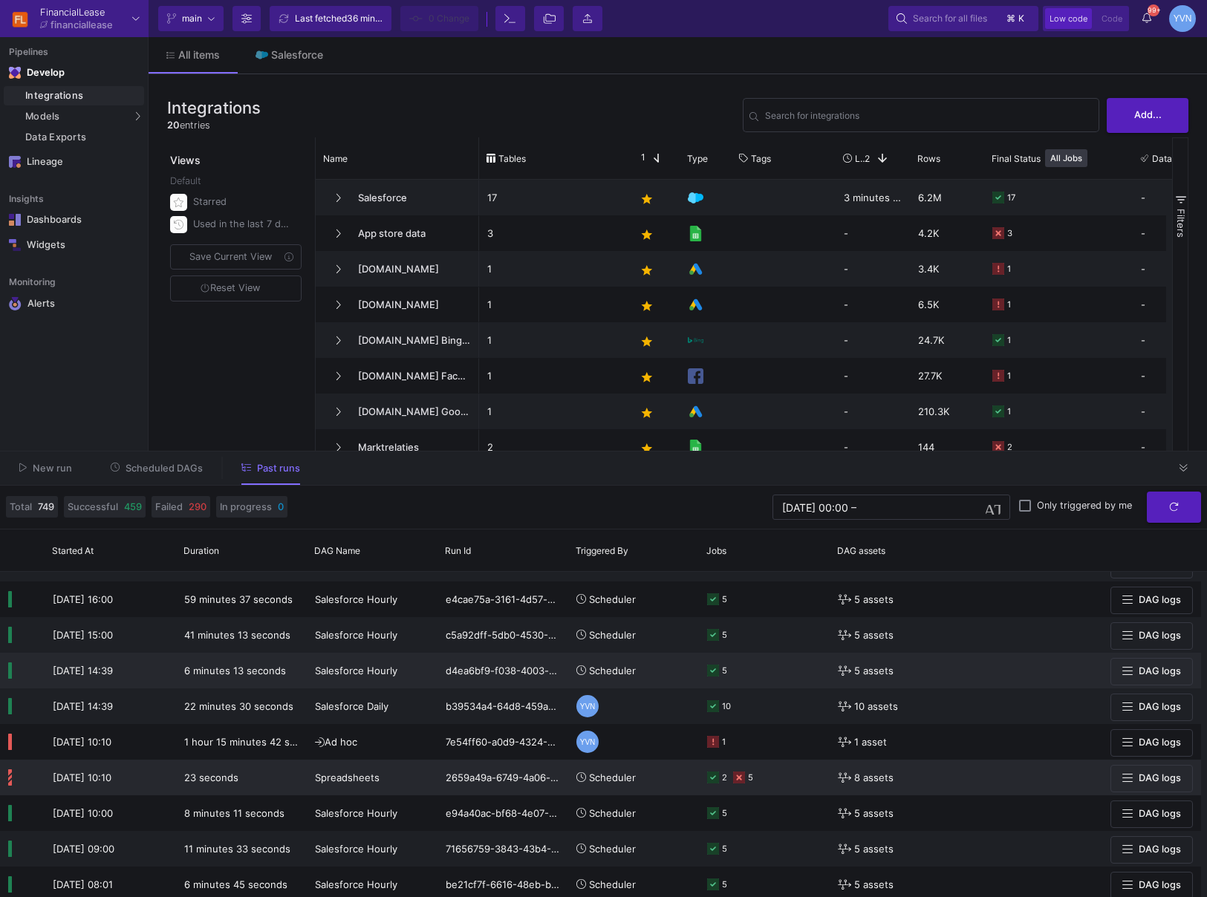
scroll to position [99, 0]
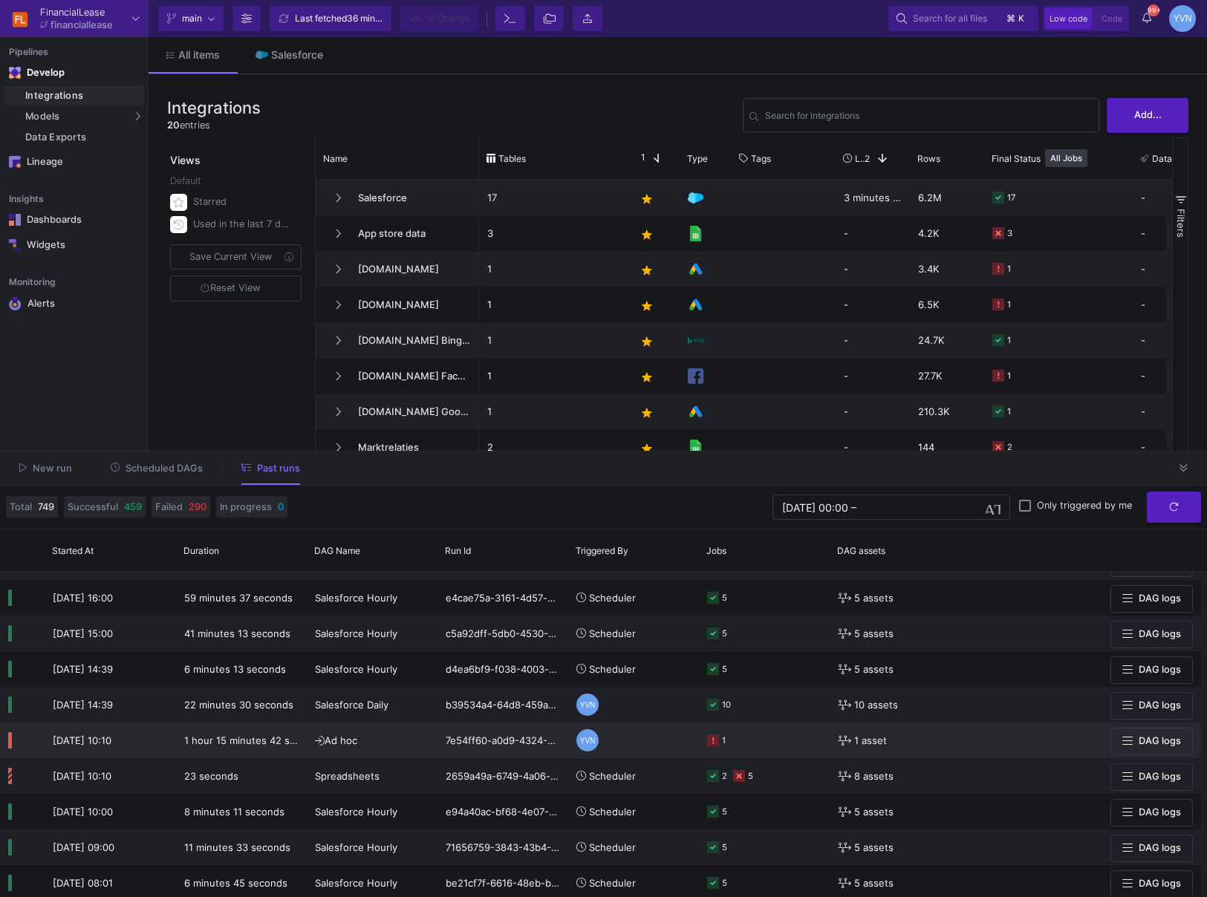
click at [626, 648] on y42-orchestration-triggered-by "YVN" at bounding box center [633, 740] width 114 height 34
click at [727, 648] on div "1" at bounding box center [764, 740] width 114 height 34
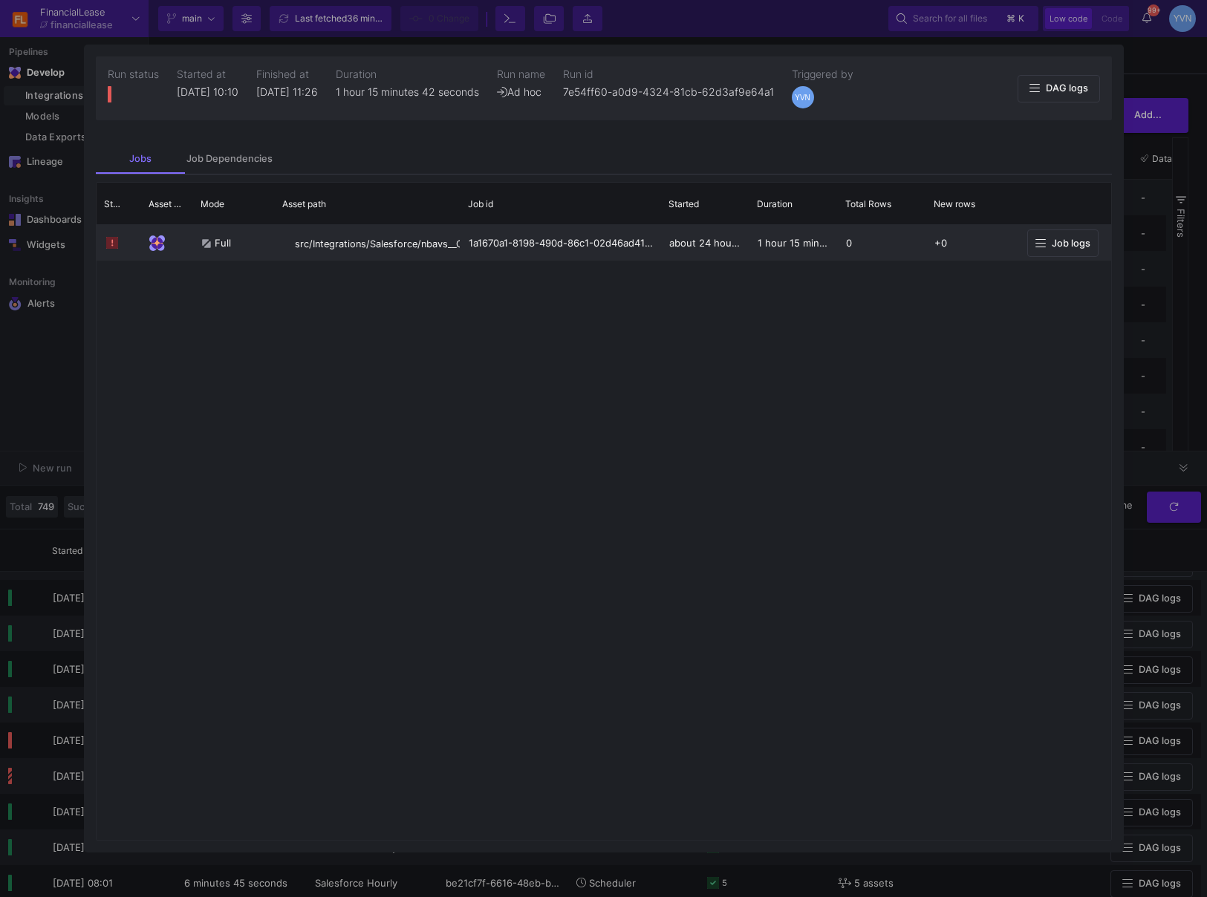
click at [1061, 249] on button "Job logs" at bounding box center [1062, 243] width 71 height 27
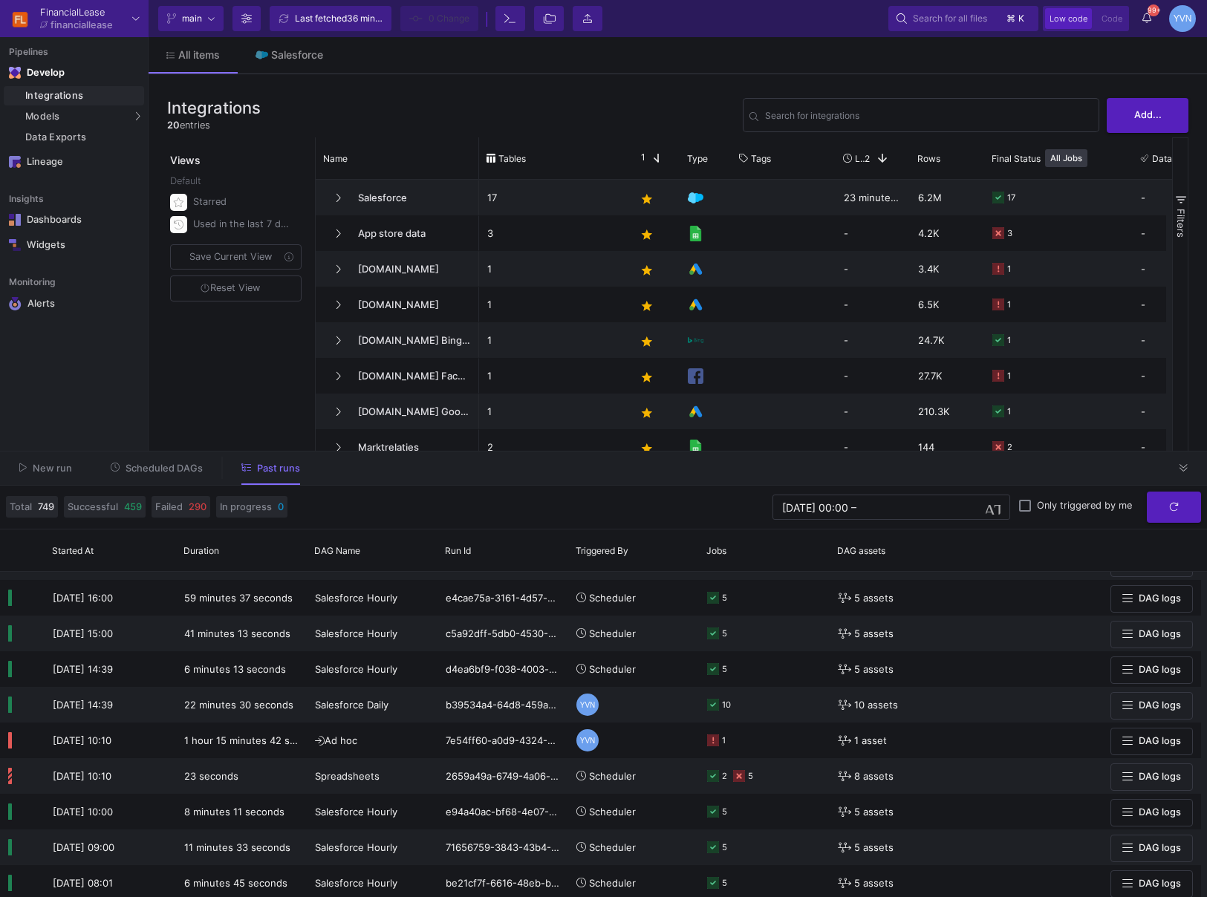
click at [1142, 470] on icon at bounding box center [1184, 468] width 8 height 10
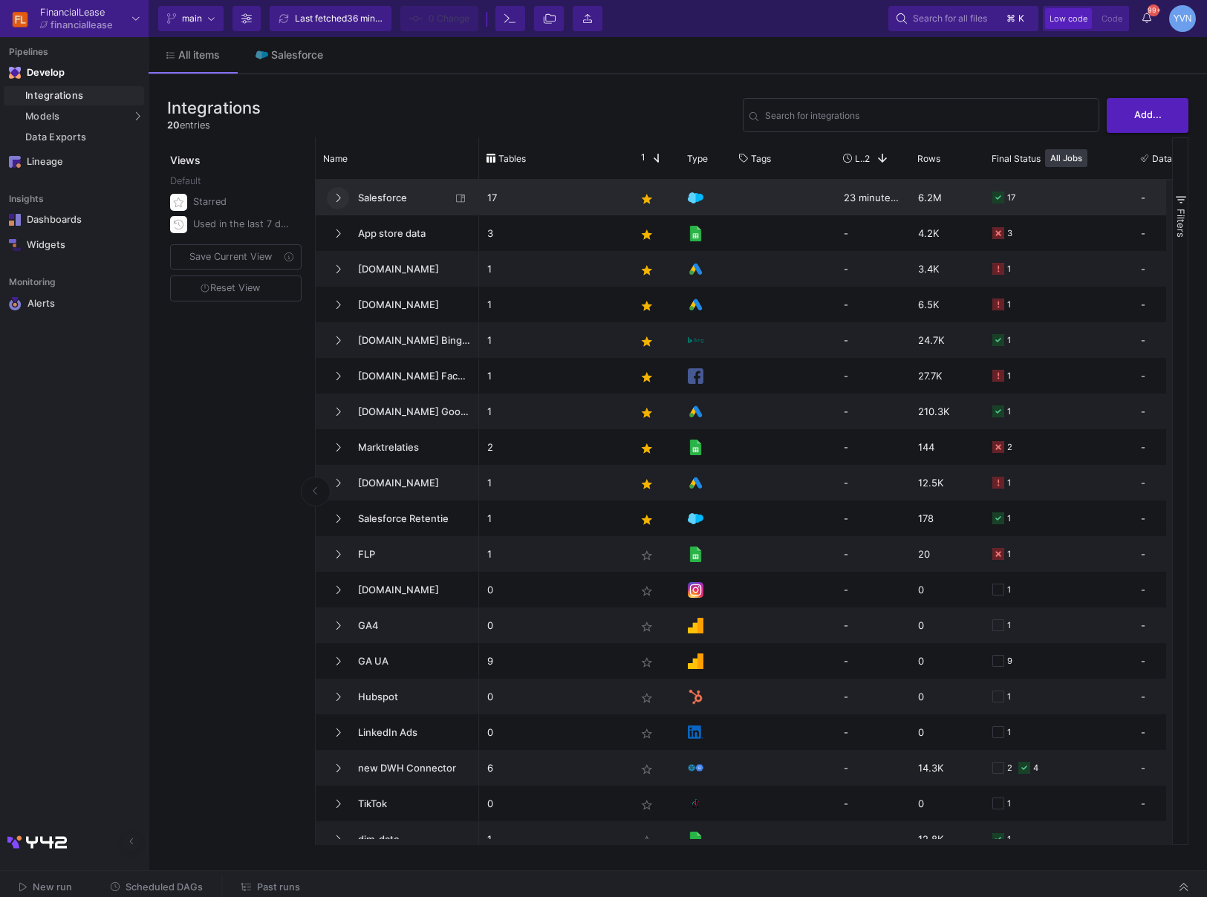
click at [334, 198] on button at bounding box center [338, 198] width 22 height 22
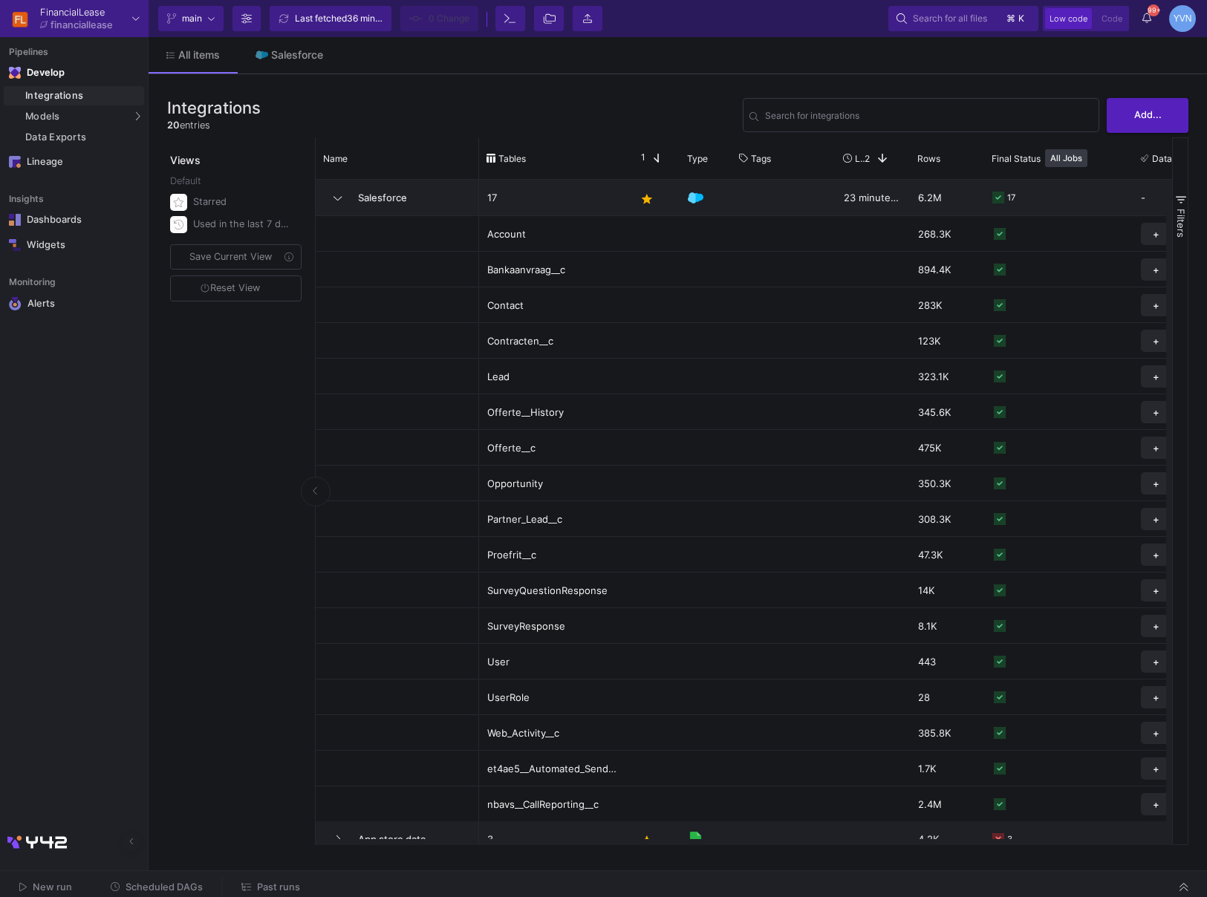
click at [652, 648] on mat-tooltip-component "Open Asset" at bounding box center [657, 805] width 64 height 19
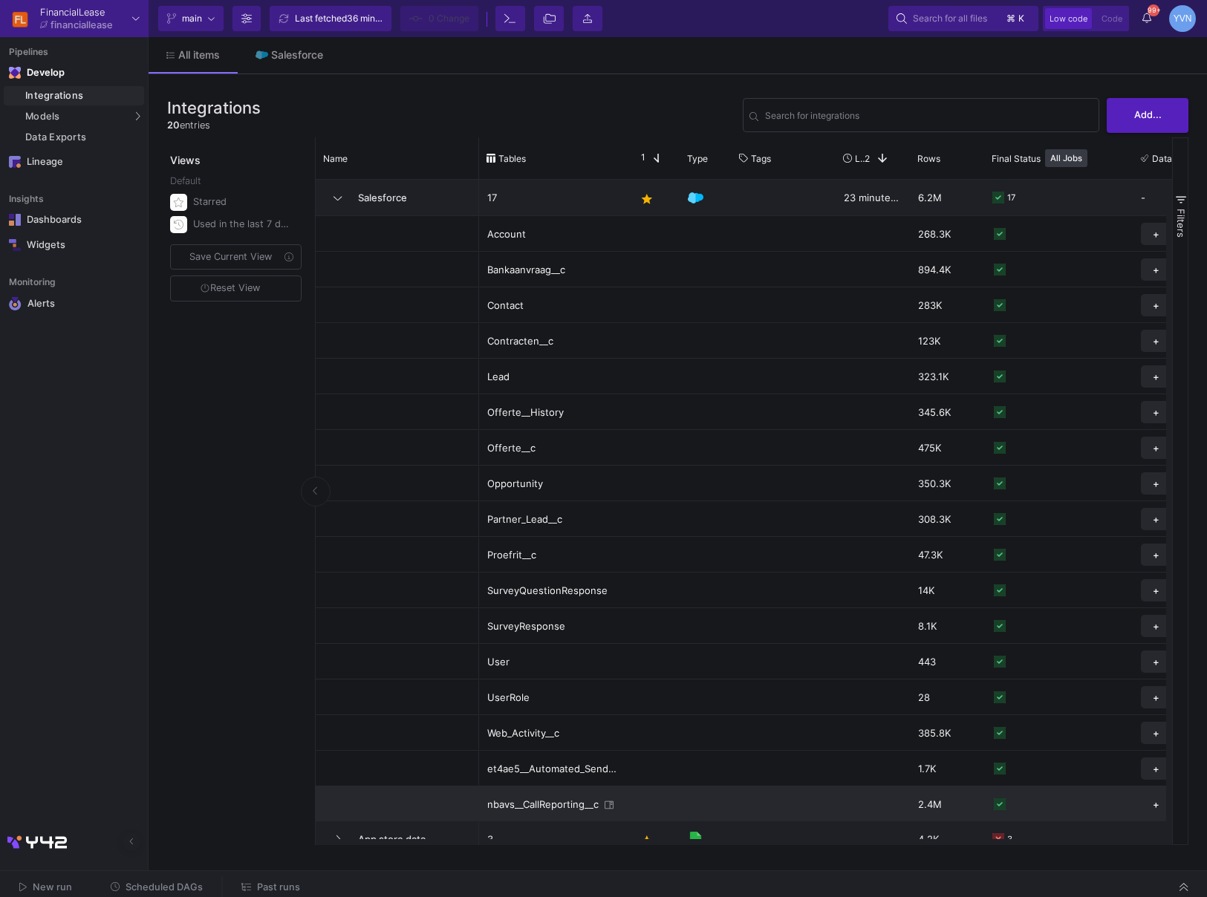
click at [581, 648] on div "nbavs__CallReporting__c" at bounding box center [543, 804] width 112 height 35
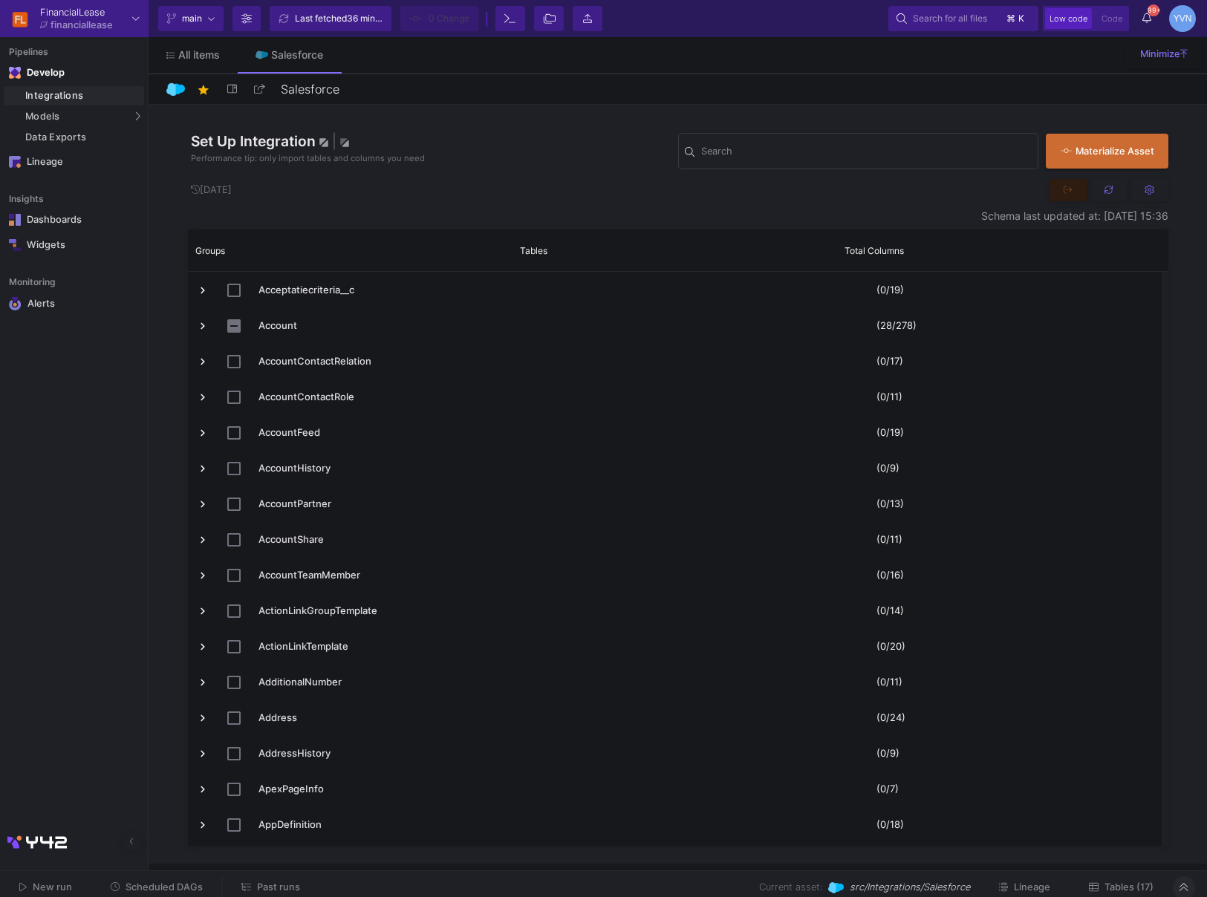
click at [1142, 648] on div at bounding box center [1184, 887] width 22 height 22
click at [1142, 648] on icon at bounding box center [1184, 887] width 8 height 10
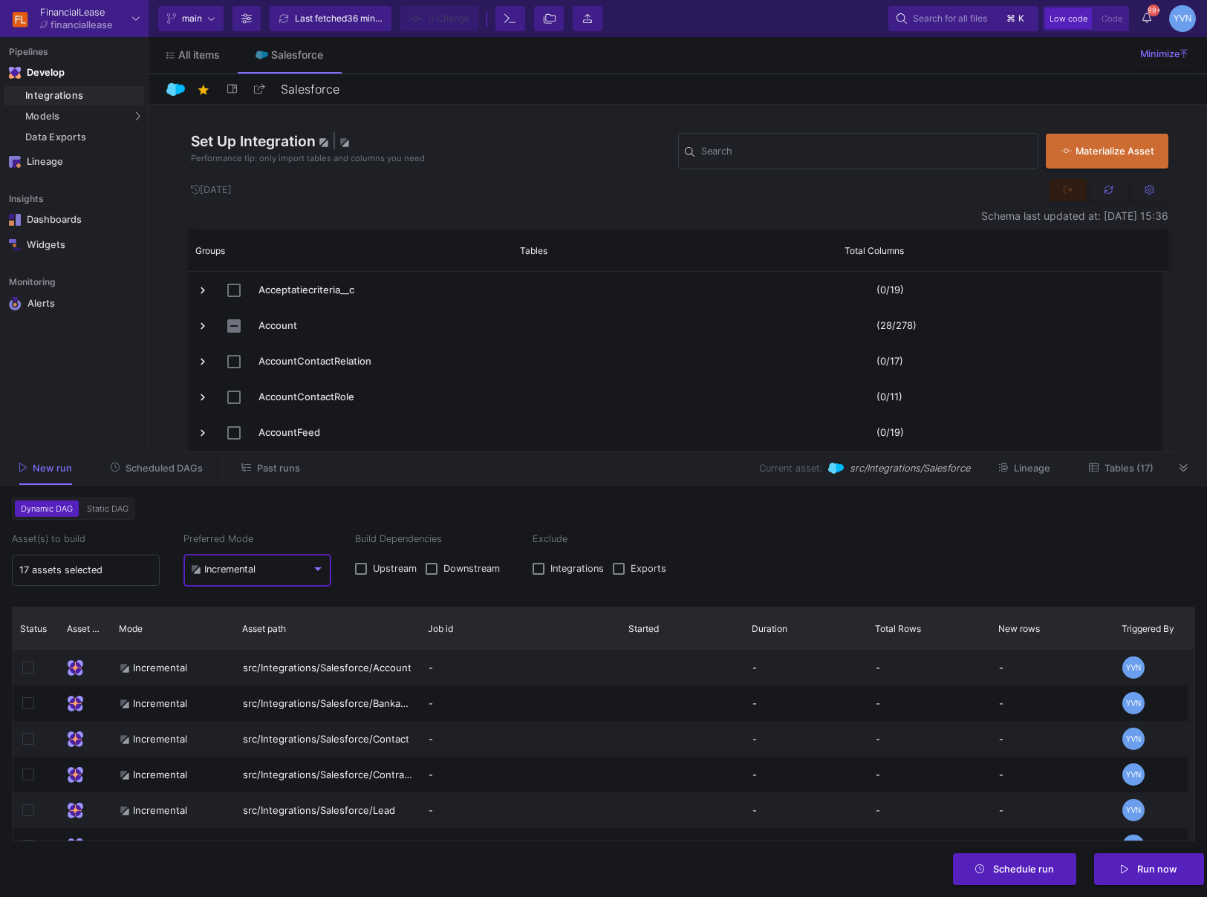
click at [284, 573] on mat-select-trigger "Incremental" at bounding box center [251, 570] width 120 height 12
click at [262, 608] on span "Full" at bounding box center [258, 604] width 134 height 33
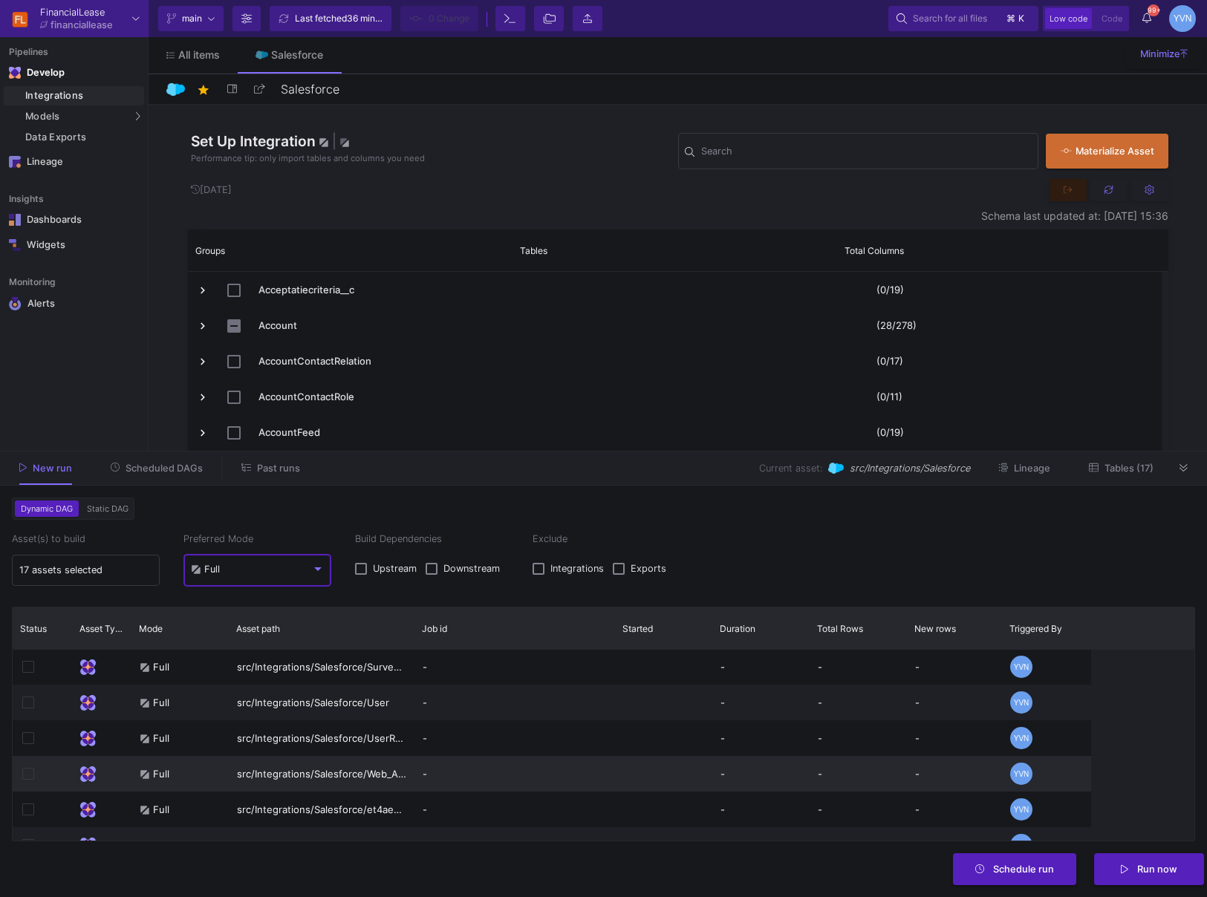
scroll to position [415, 0]
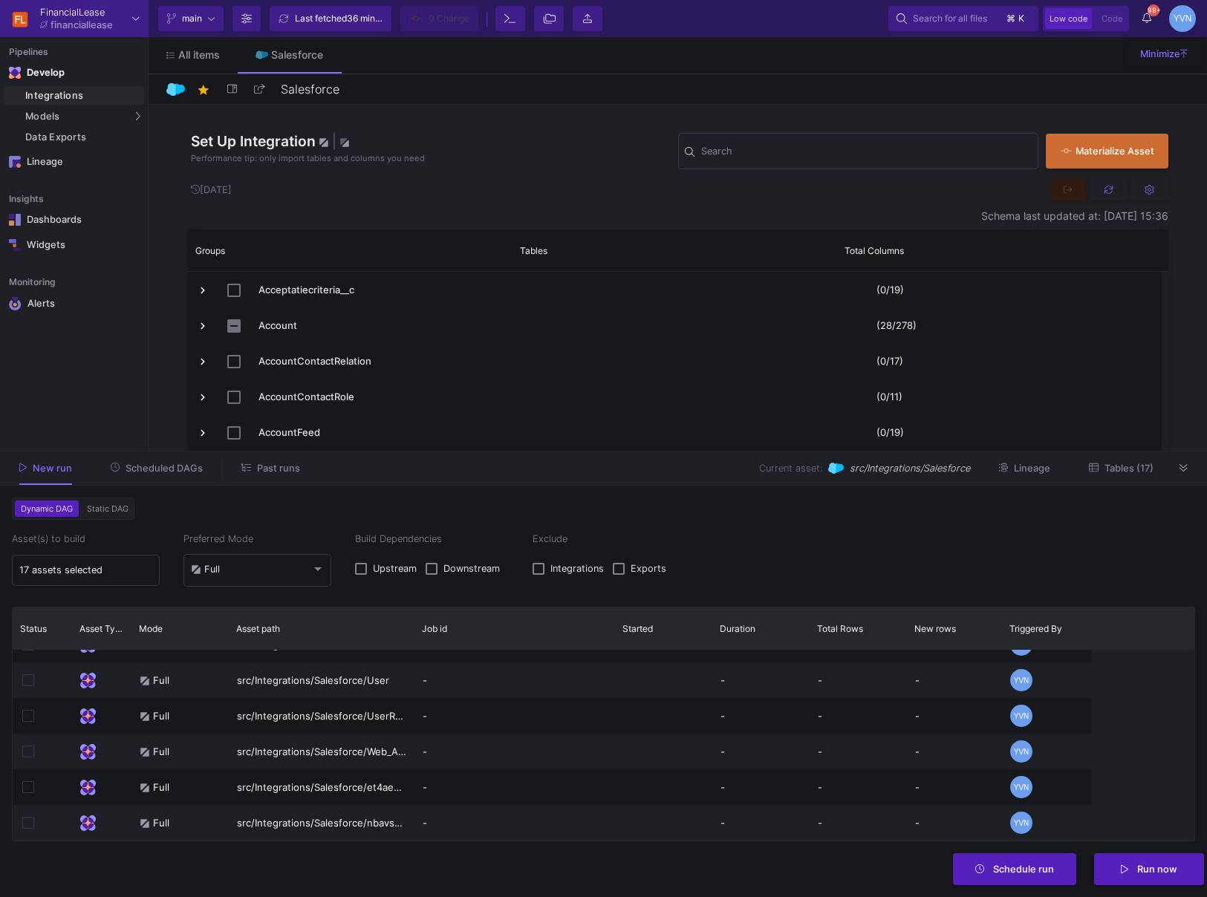
click at [415, 637] on div "Job id" at bounding box center [514, 629] width 201 height 42
drag, startPoint x: 411, startPoint y: 641, endPoint x: 527, endPoint y: 642, distance: 115.9
click at [417, 640] on div at bounding box center [414, 629] width 6 height 42
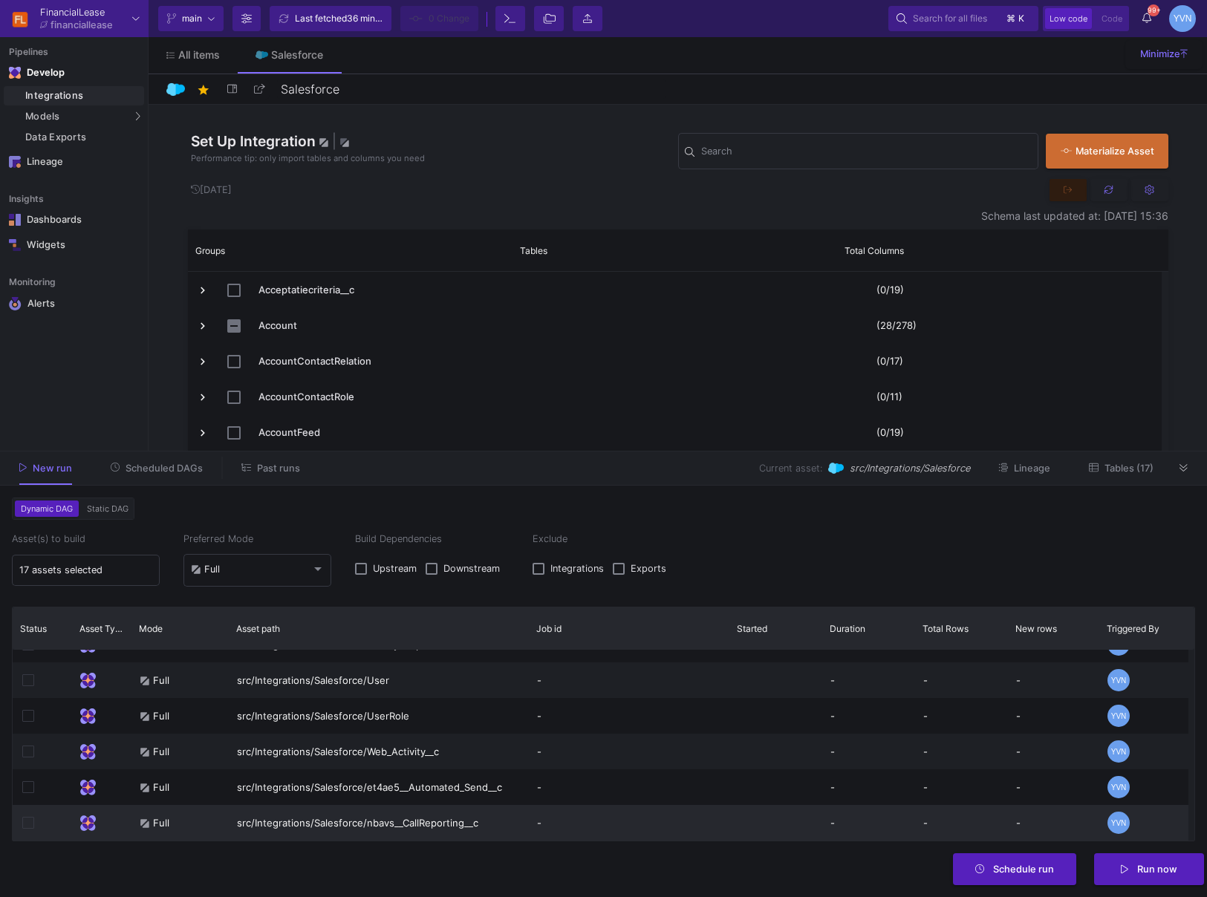
click at [432, 648] on div "src/Integrations/Salesforce/nbavs__CallReporting__c" at bounding box center [379, 823] width 300 height 36
click at [756, 152] on input "Search" at bounding box center [866, 154] width 331 height 12
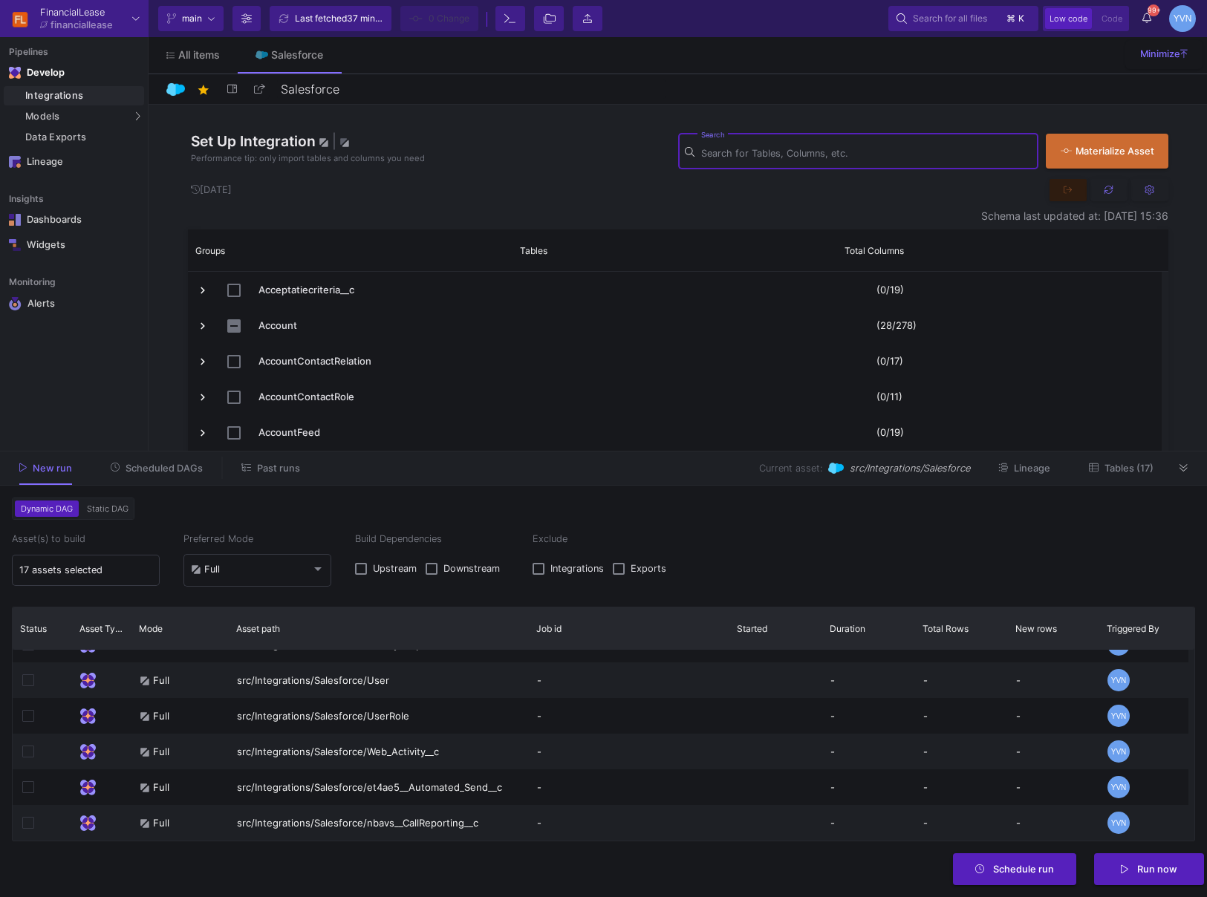
paste input "nbavs_from_channel_duration_c"
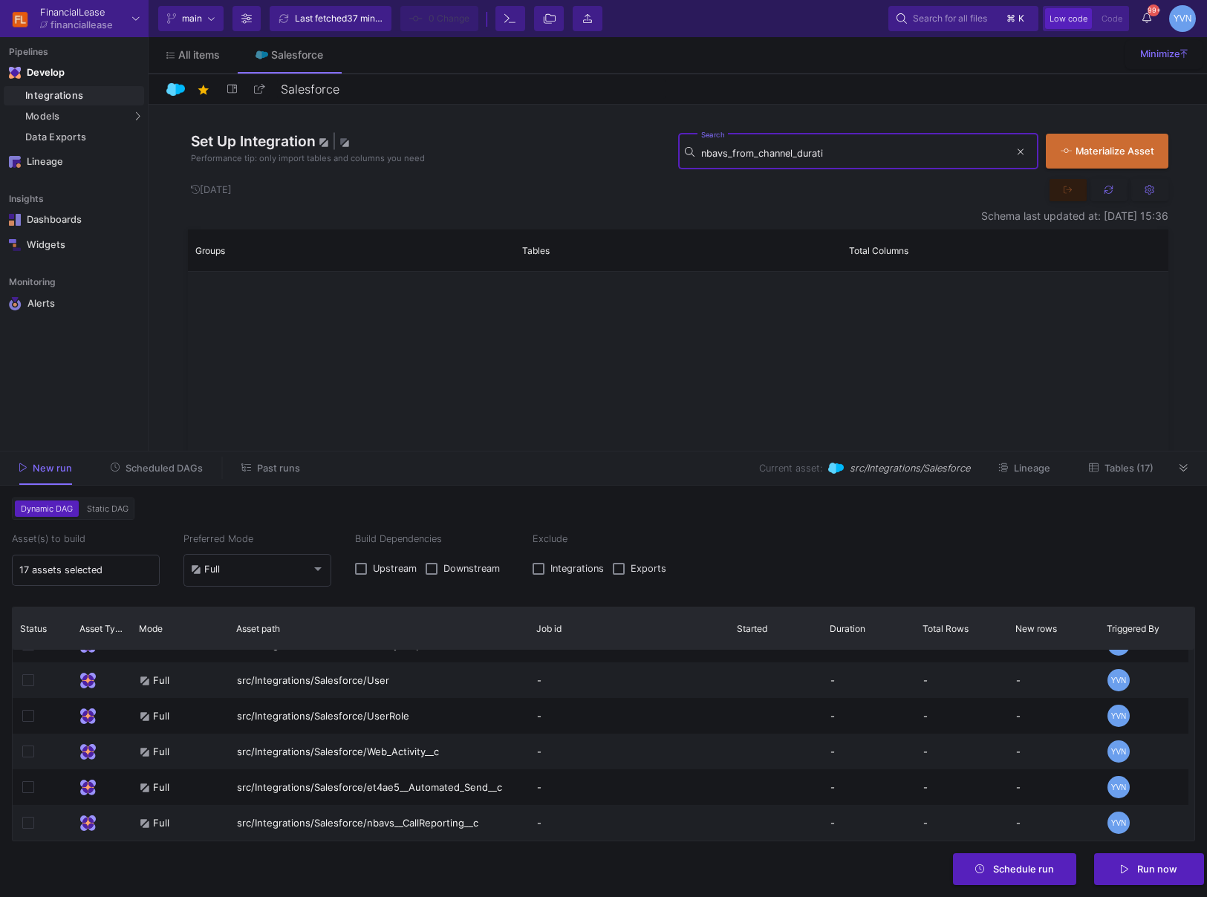
drag, startPoint x: 731, startPoint y: 153, endPoint x: 677, endPoint y: 150, distance: 53.6
click at [678, 150] on div "nbavs_from_channel_durati Search" at bounding box center [858, 150] width 361 height 39
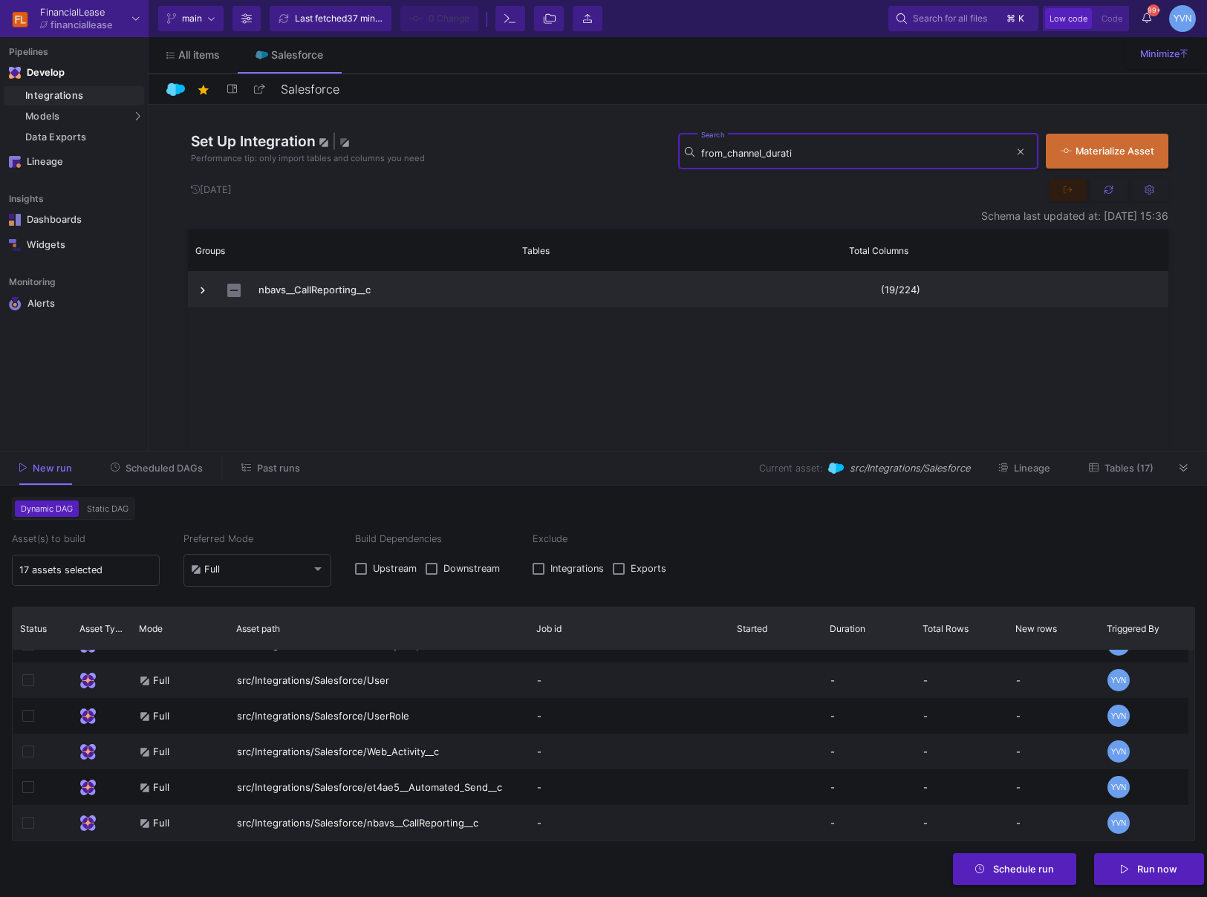
type input "from_channel_durati"
drag, startPoint x: 196, startPoint y: 291, endPoint x: 207, endPoint y: 291, distance: 11.1
click at [199, 291] on span "Press SPACE to select this row." at bounding box center [202, 290] width 13 height 13
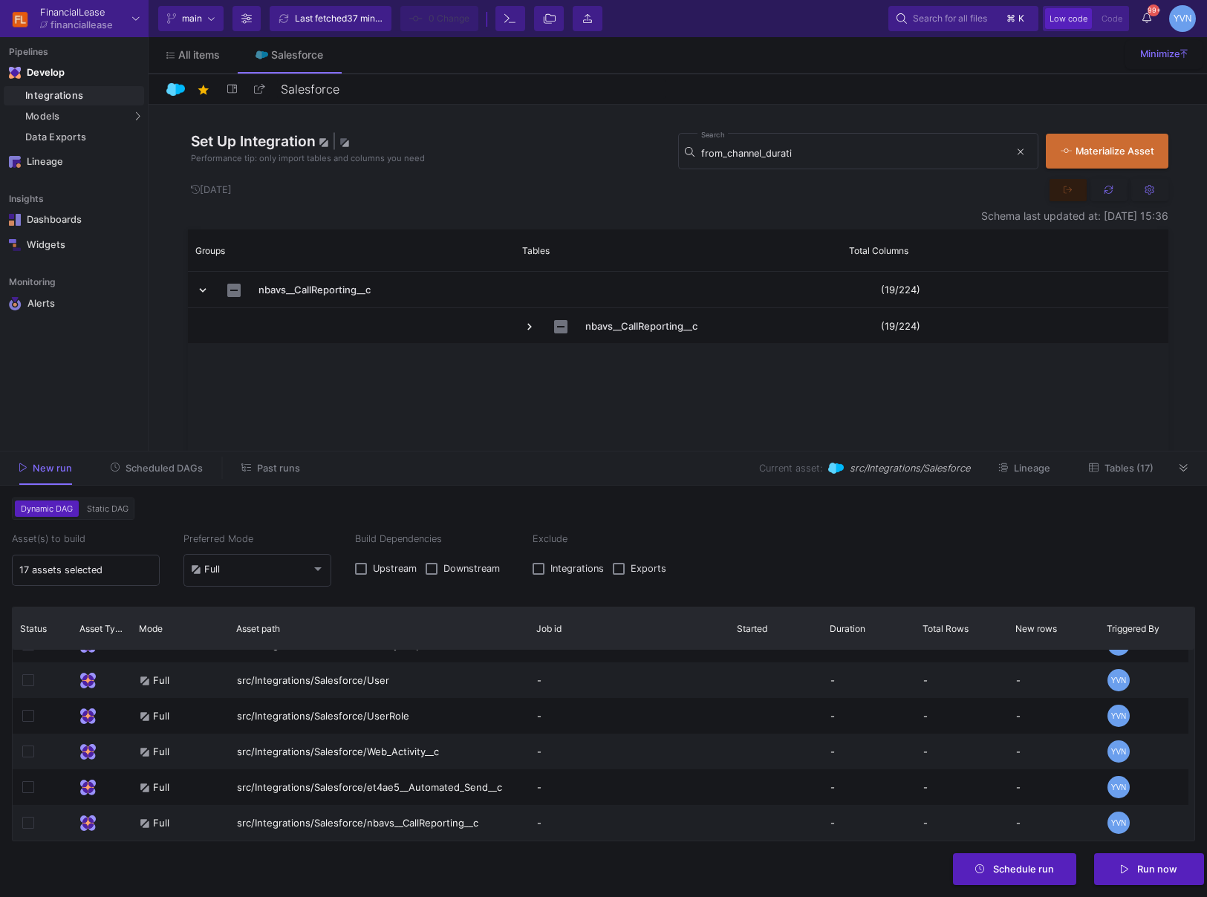
click at [274, 476] on button "Past runs" at bounding box center [271, 468] width 94 height 23
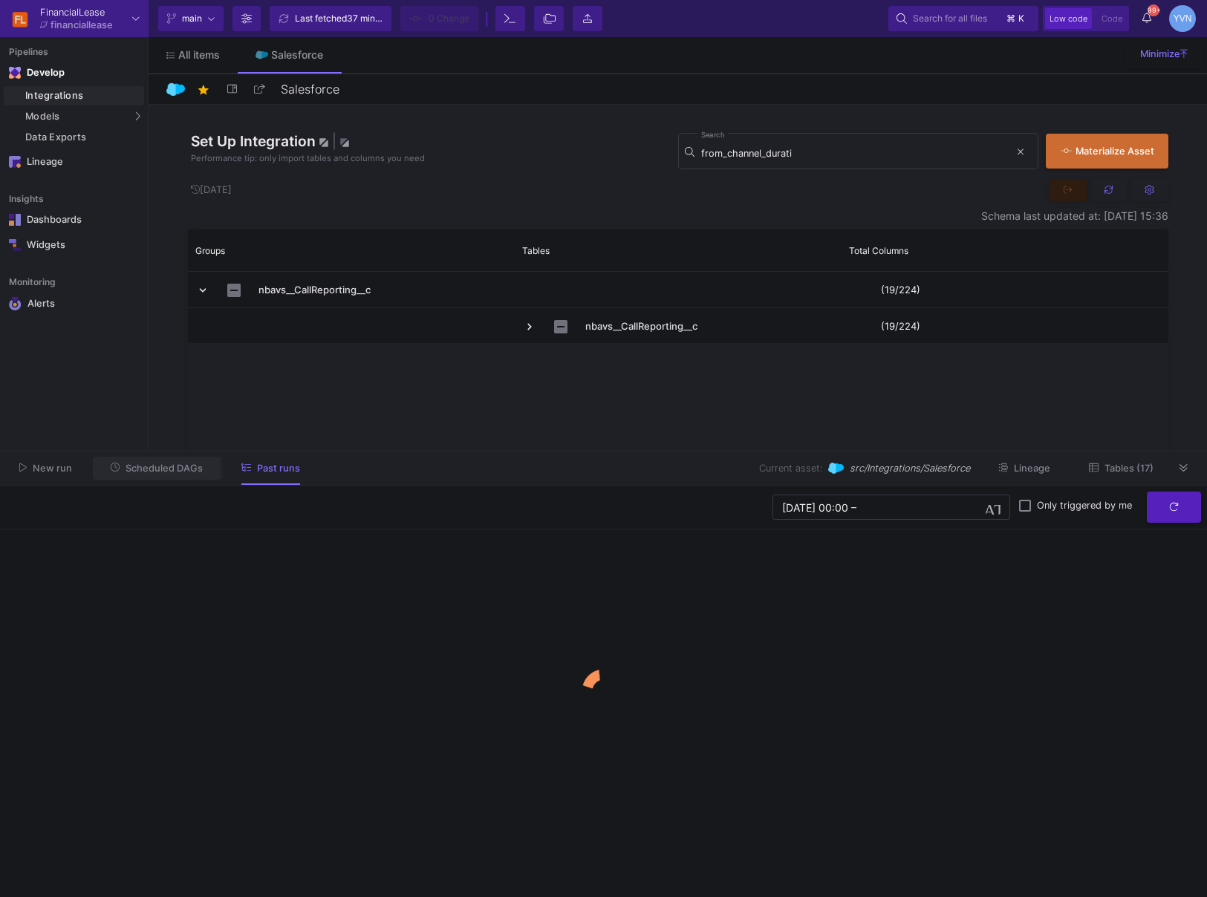
click at [166, 477] on button "Scheduled DAGs" at bounding box center [157, 468] width 128 height 23
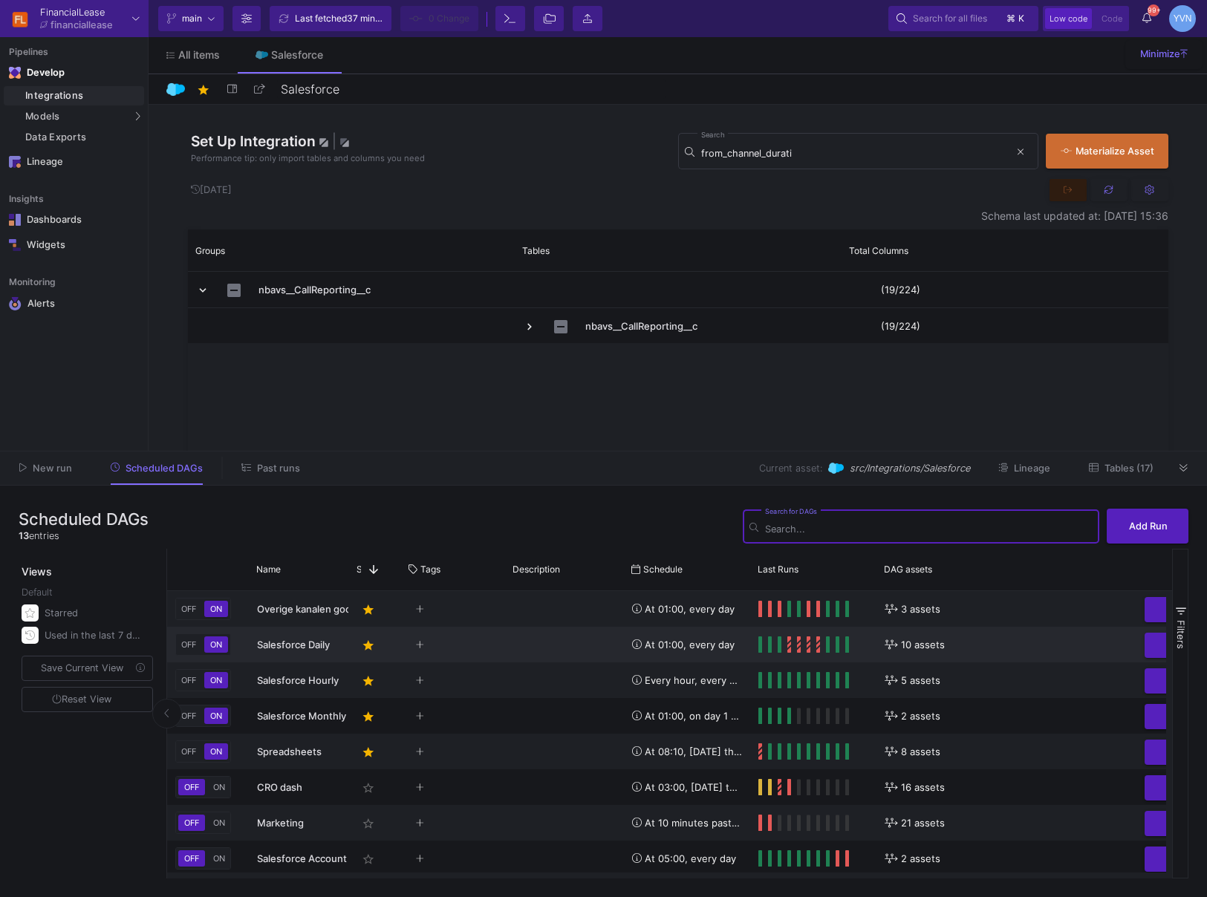
click at [307, 648] on div "Salesforce Daily" at bounding box center [299, 645] width 84 height 35
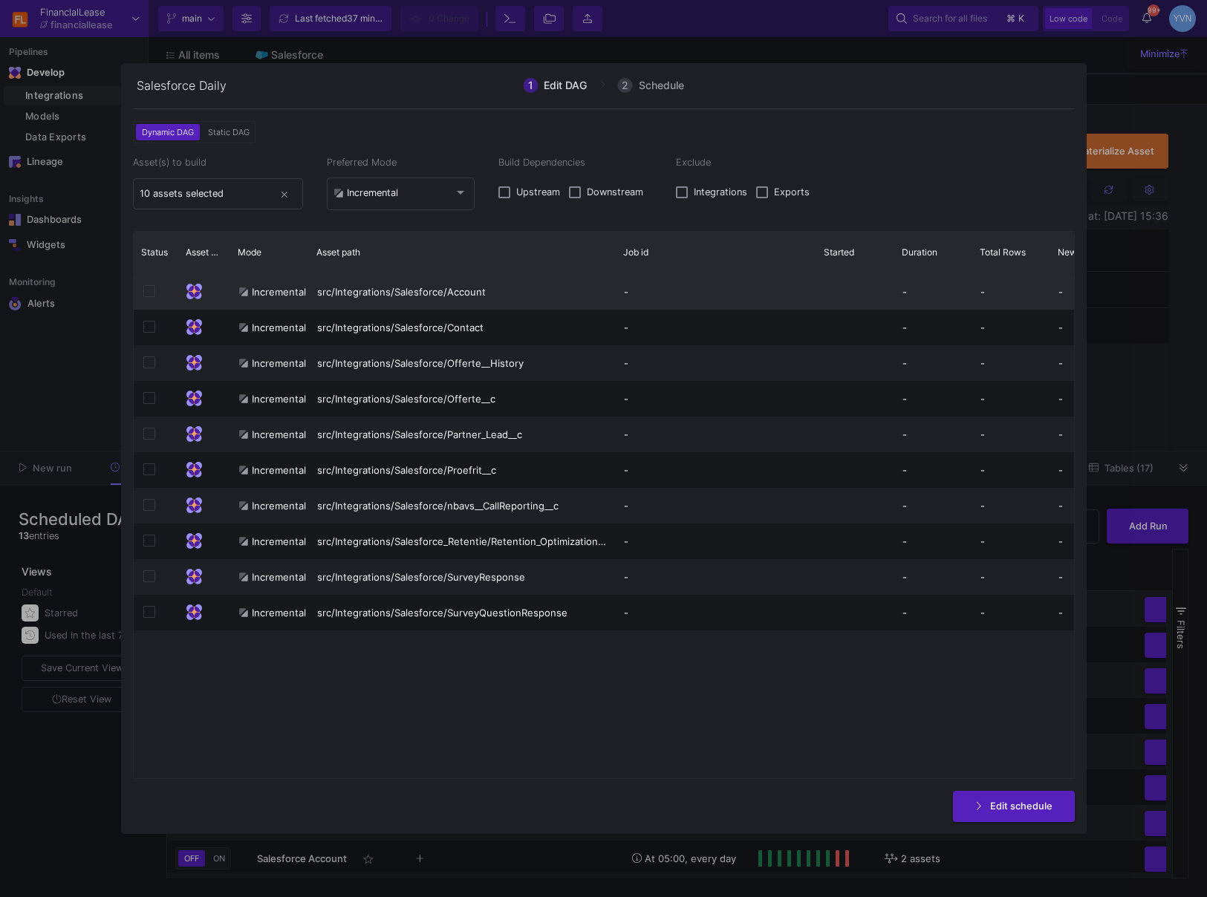
drag, startPoint x: 492, startPoint y: 255, endPoint x: 606, endPoint y: 280, distance: 117.1
click at [613, 260] on div at bounding box center [616, 253] width 6 height 42
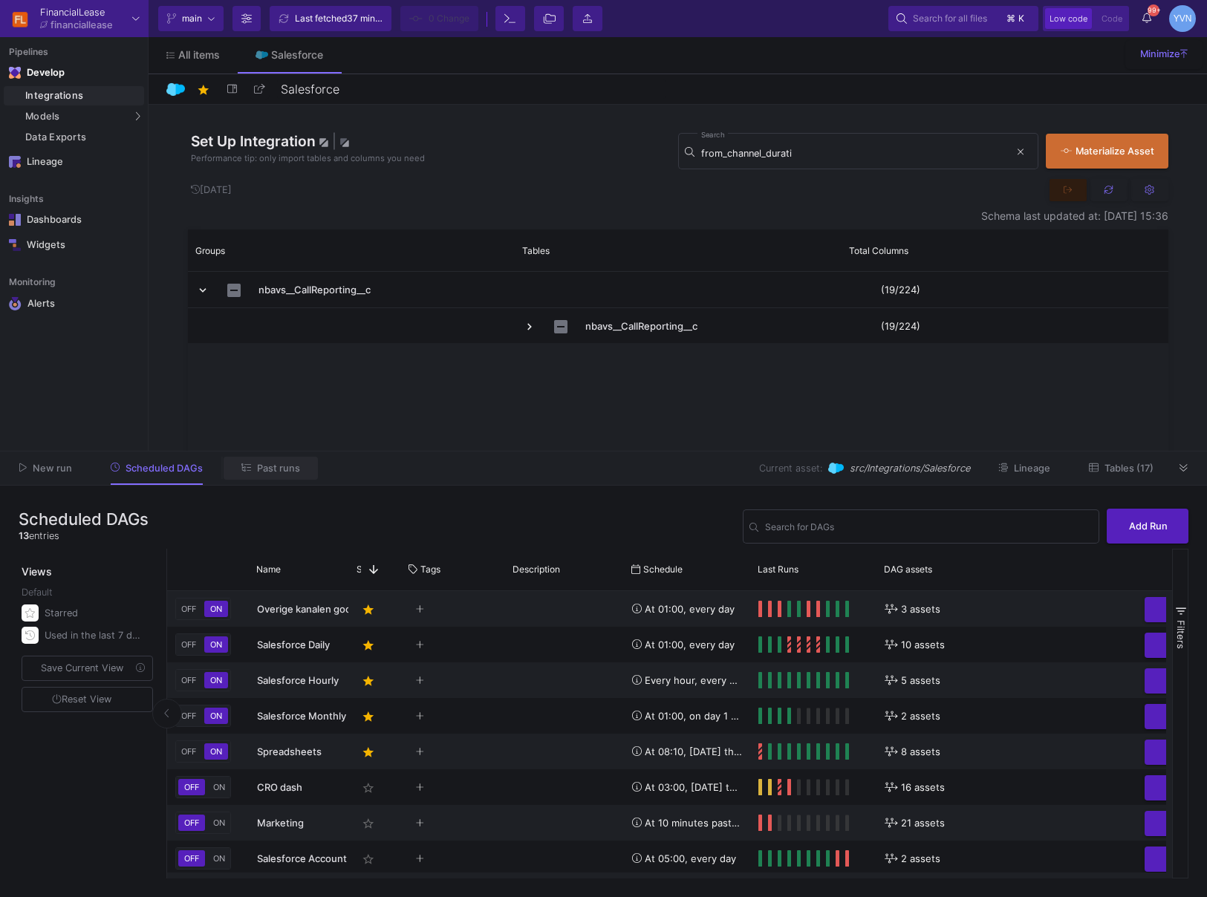
click at [280, 474] on button "Past runs" at bounding box center [271, 468] width 94 height 23
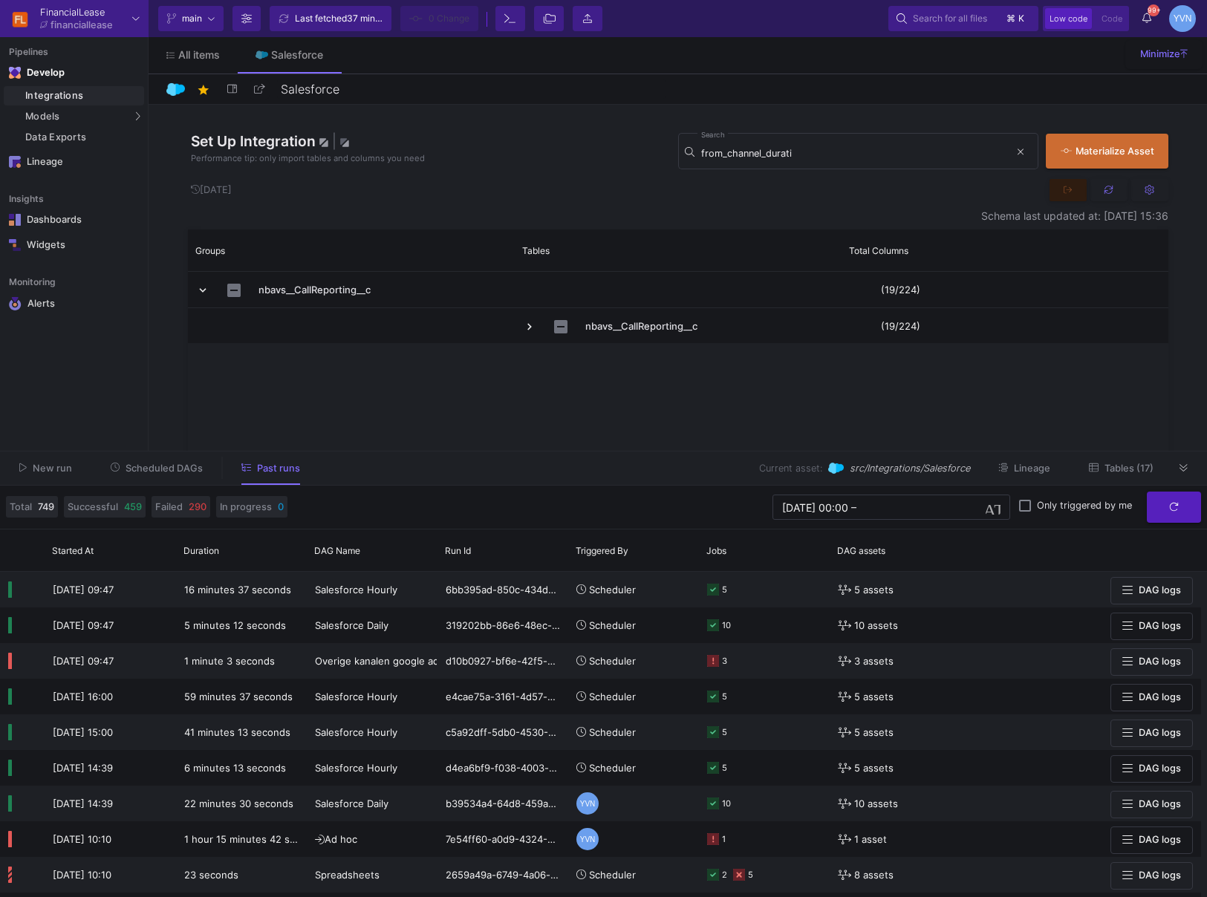
click at [126, 472] on span "Scheduled DAGs" at bounding box center [164, 468] width 77 height 11
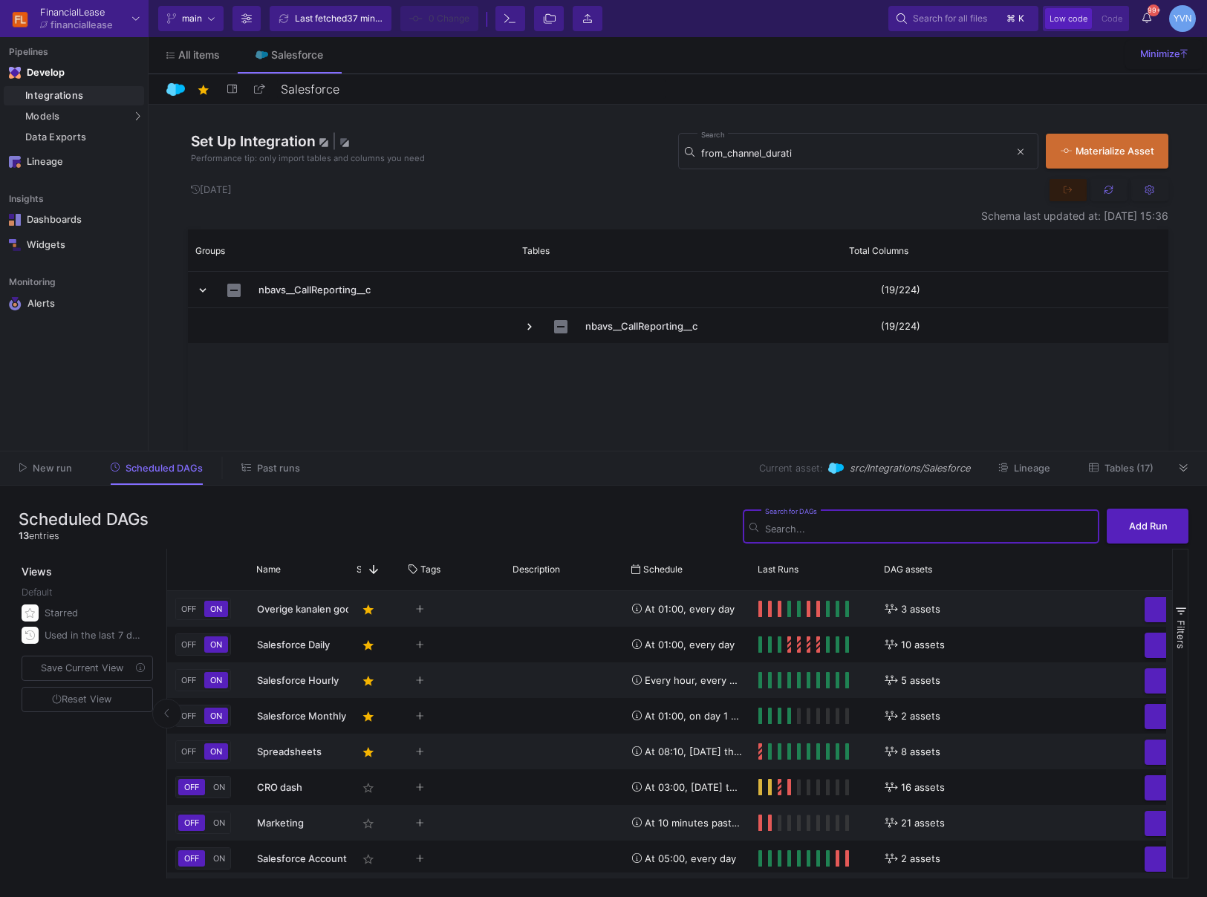
click at [265, 470] on span "Past runs" at bounding box center [278, 468] width 43 height 11
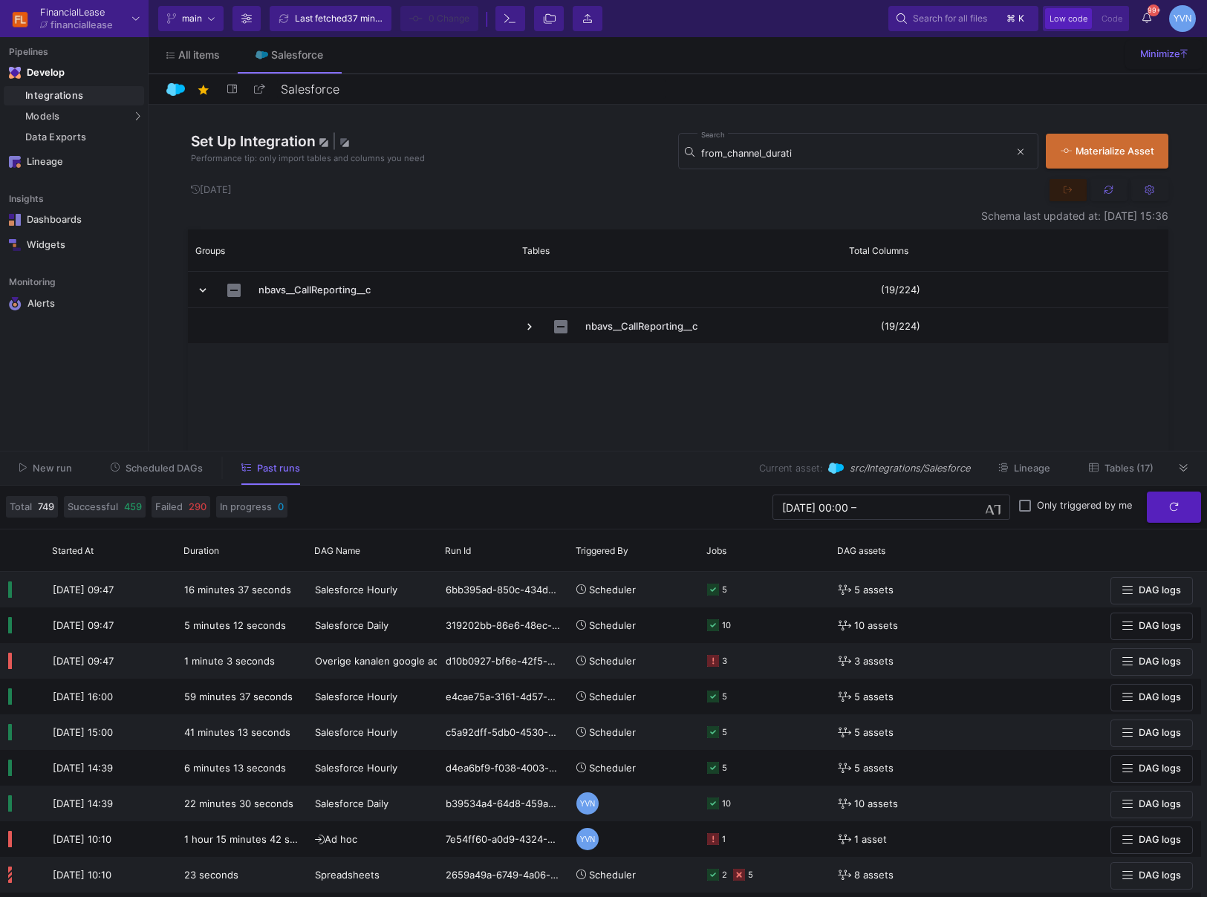
click at [62, 474] on button "New run" at bounding box center [45, 468] width 88 height 23
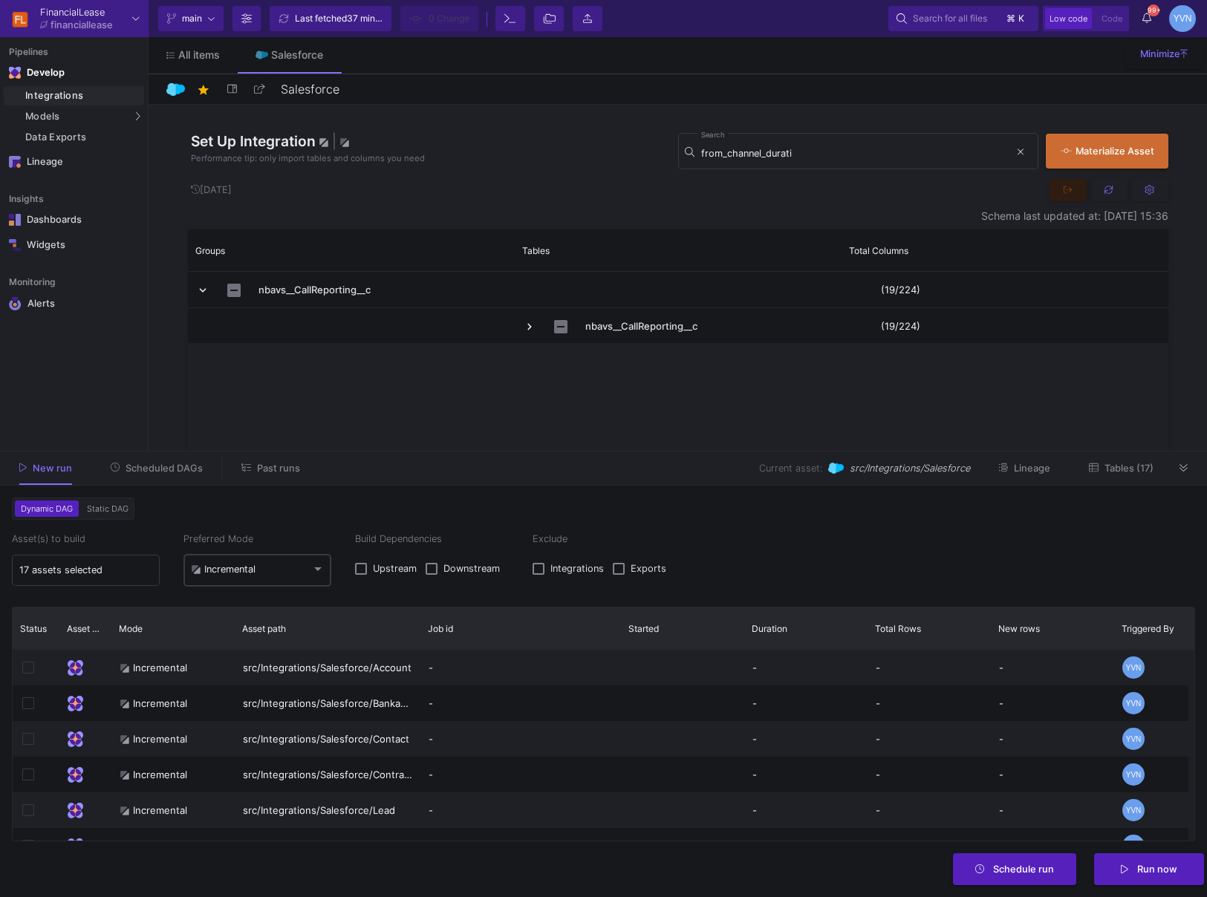
click at [309, 579] on div "Incremental" at bounding box center [258, 570] width 134 height 36
click at [348, 516] on div at bounding box center [603, 448] width 1207 height 897
click at [160, 472] on span "Scheduled DAGs" at bounding box center [164, 468] width 77 height 11
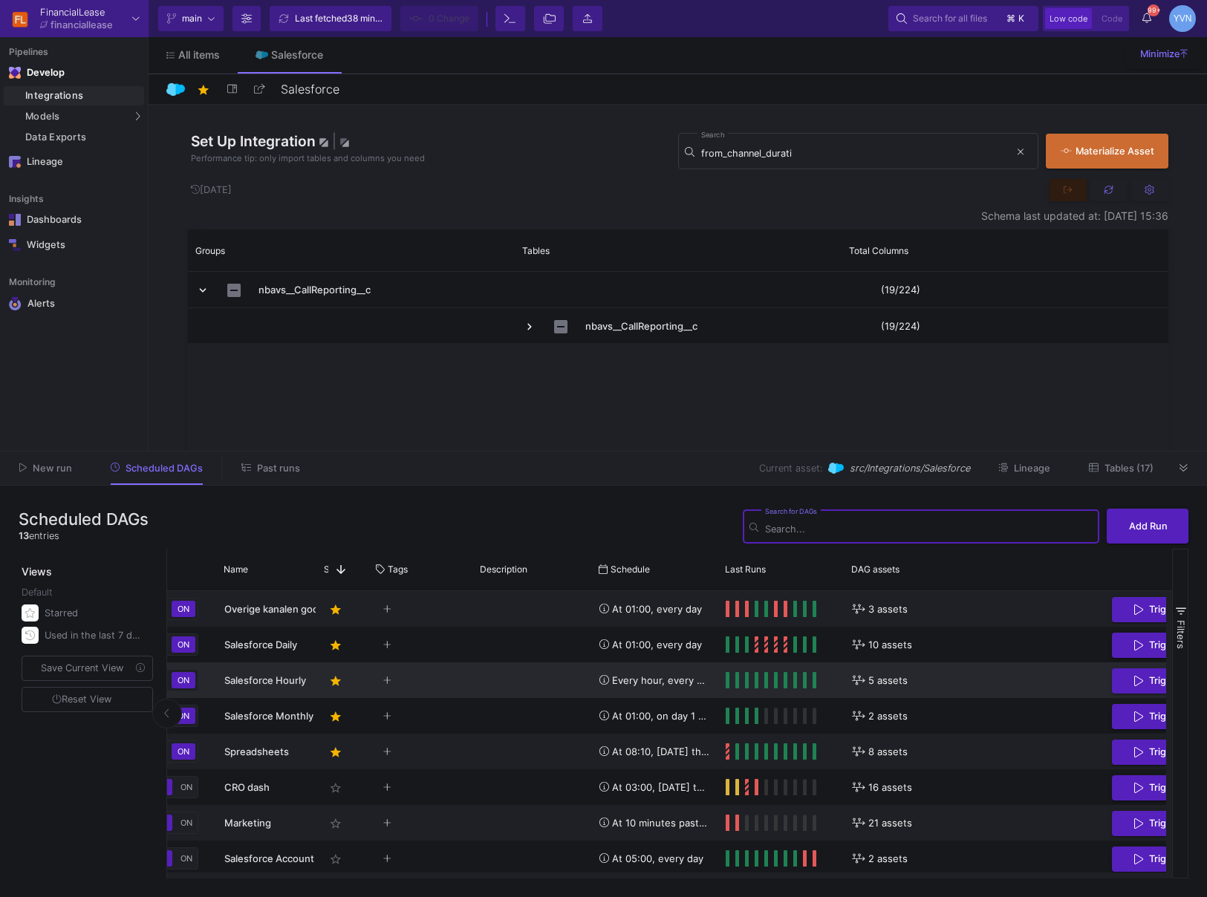
scroll to position [0, 156]
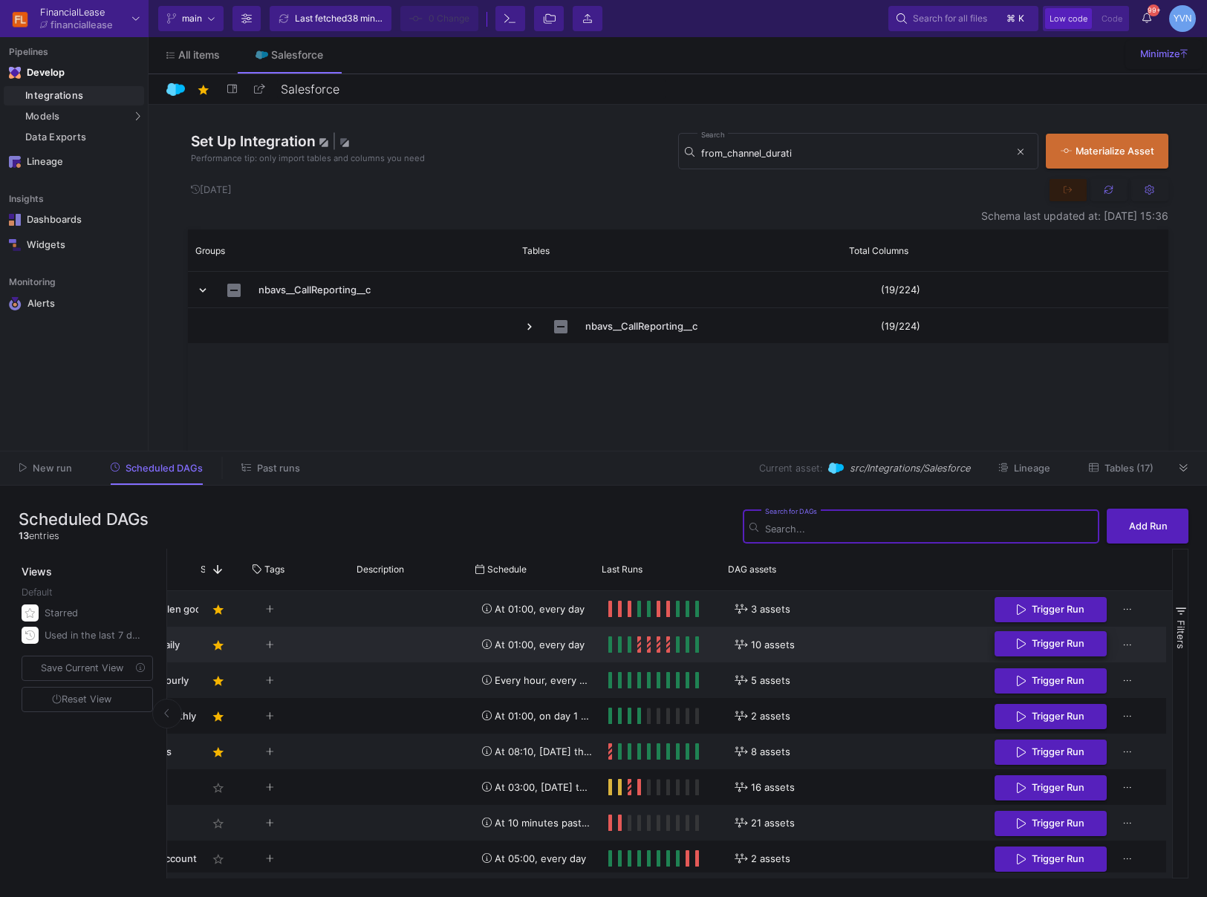
click at [1053, 648] on span "Trigger Run" at bounding box center [1058, 643] width 53 height 11
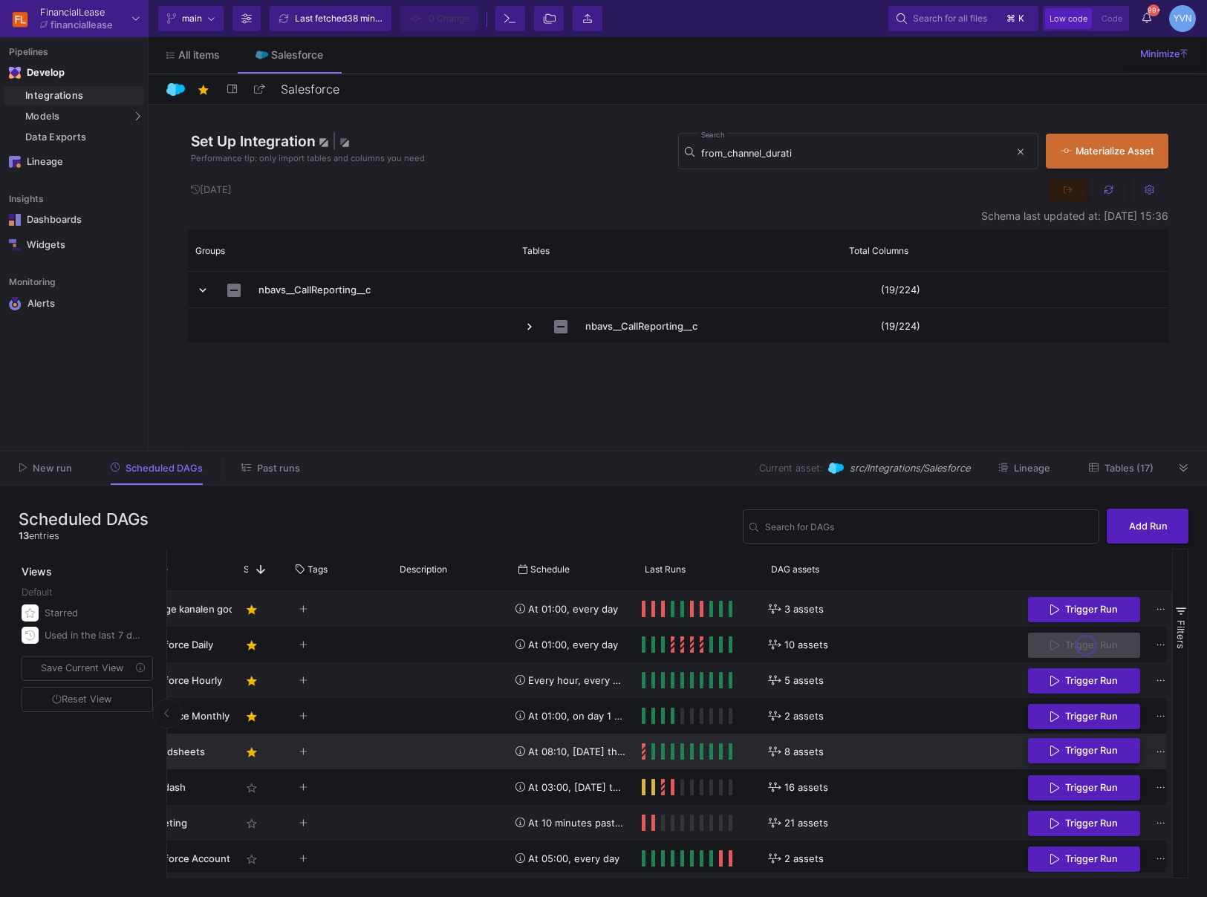
scroll to position [0, 0]
